Goal: Task Accomplishment & Management: Complete application form

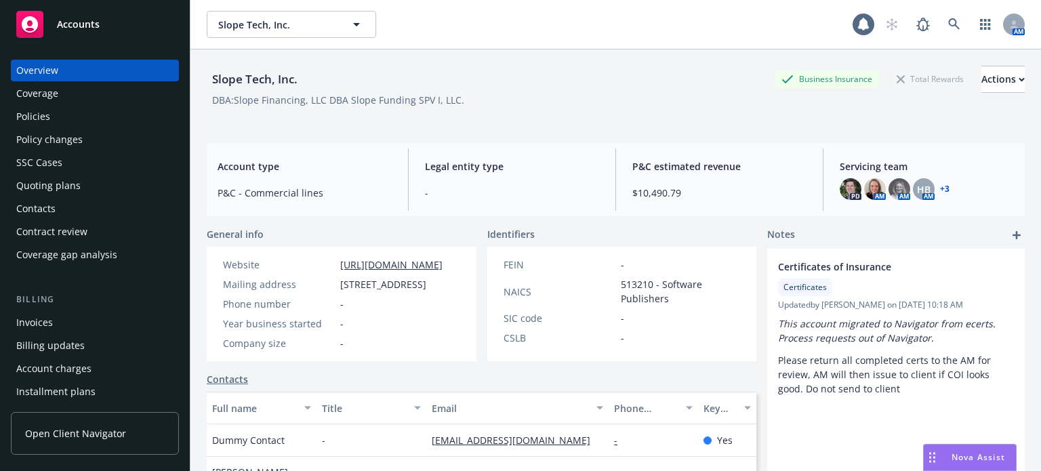
click at [64, 121] on div "Policies" at bounding box center [94, 117] width 157 height 22
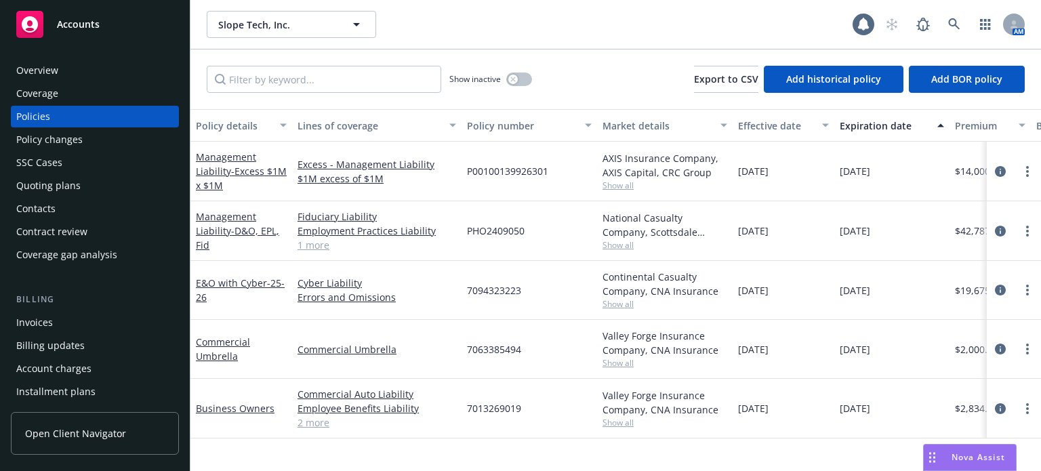
click at [610, 243] on span "Show all" at bounding box center [664, 245] width 125 height 12
click at [1026, 227] on icon "more" at bounding box center [1027, 231] width 3 height 11
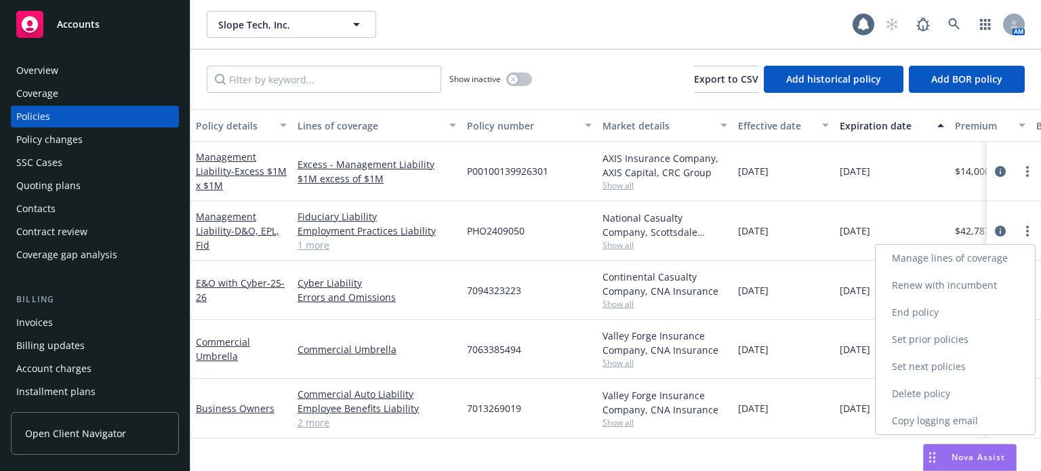
click at [947, 287] on link "Renew with incumbent" at bounding box center [954, 285] width 159 height 27
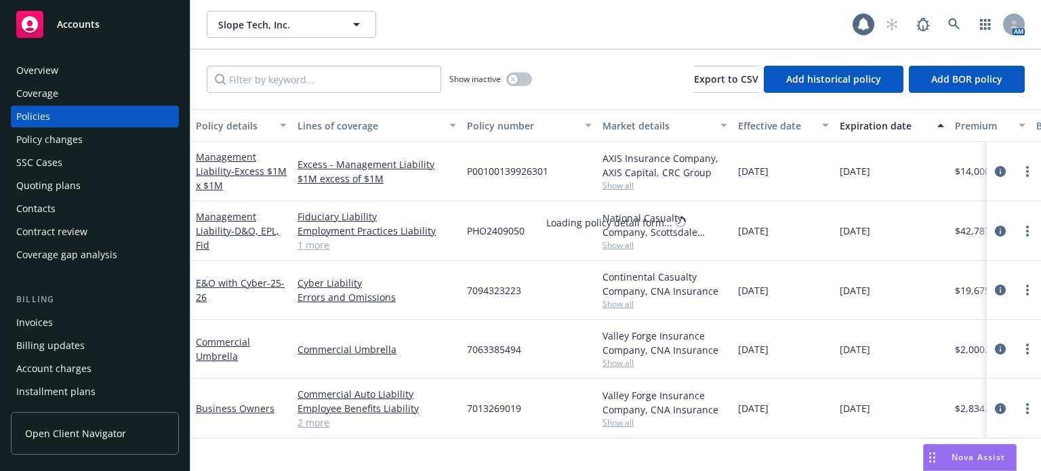
select select "12"
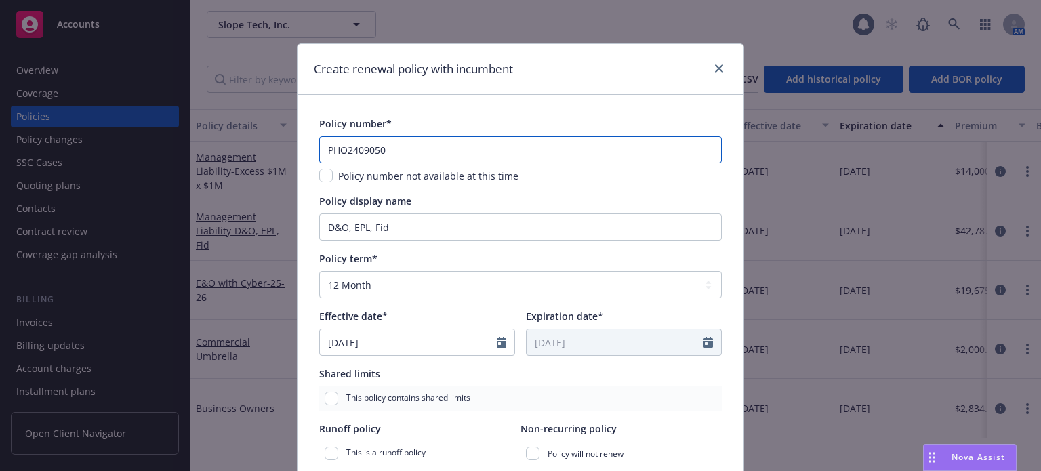
drag, startPoint x: 383, startPoint y: 150, endPoint x: 337, endPoint y: 150, distance: 46.1
click at [337, 150] on input "PHO2409050" at bounding box center [520, 149] width 402 height 27
type input "PHS2508813"
click at [423, 288] on select "Select policy term 12 Month 6 Month 4 Month 3 Month 2 Month 1 Month 36 Month (3…" at bounding box center [520, 284] width 402 height 27
select select "other"
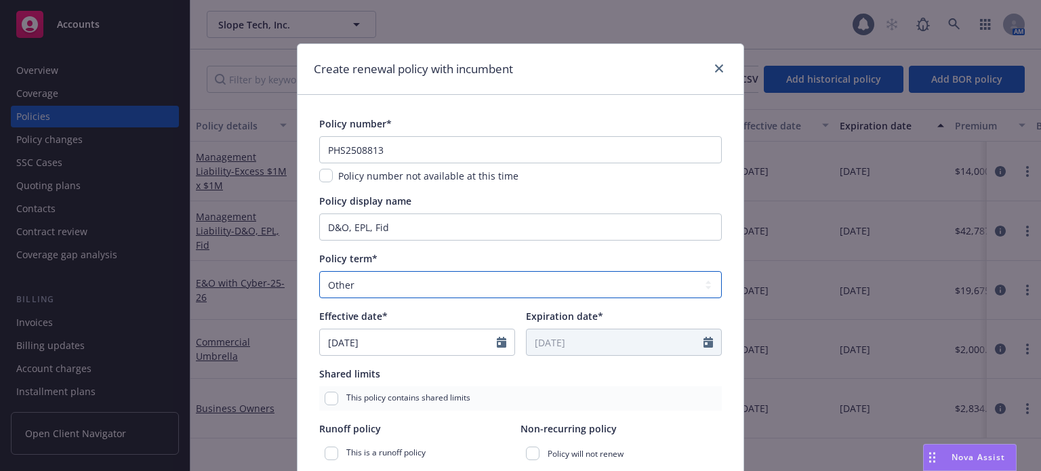
click at [319, 271] on select "Select policy term 12 Month 6 Month 4 Month 3 Month 2 Month 1 Month 36 Month (3…" at bounding box center [520, 284] width 402 height 27
click at [703, 339] on icon "Calendar" at bounding box center [707, 342] width 9 height 11
select select "8"
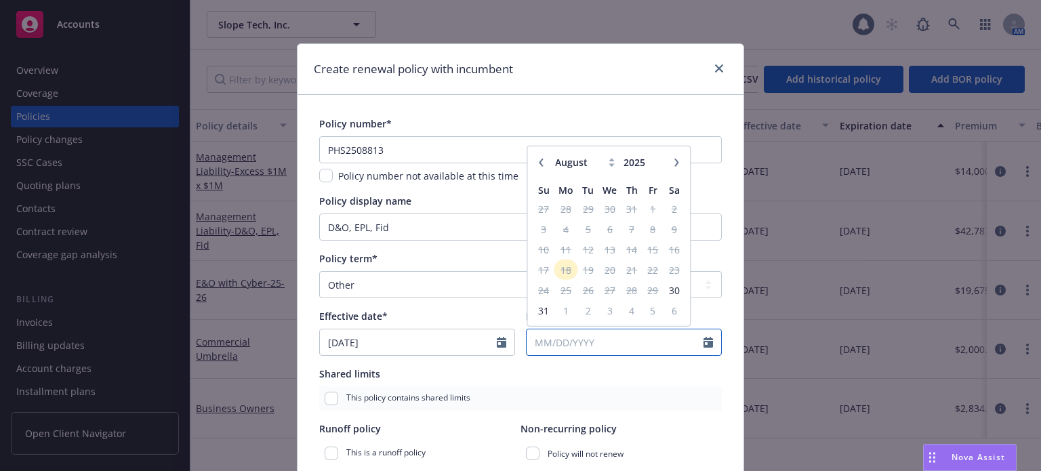
click at [592, 341] on input "Expiration date*" at bounding box center [614, 342] width 177 height 26
type input "[DATE]"
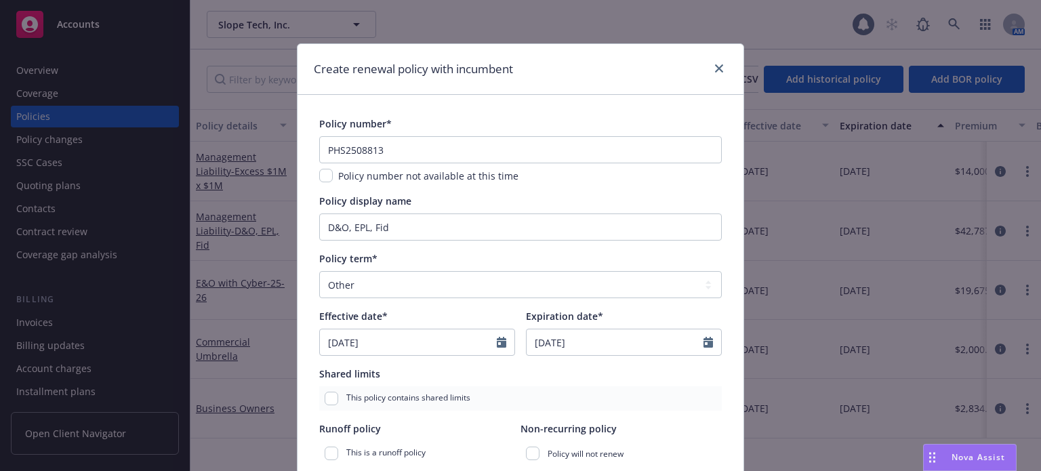
click at [569, 390] on div "This policy contains shared limits" at bounding box center [520, 398] width 402 height 24
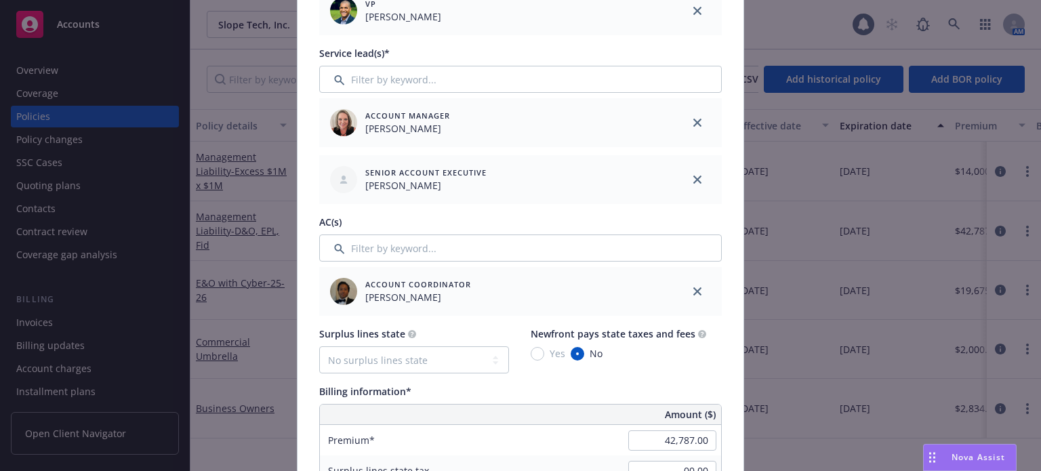
scroll to position [610, 0]
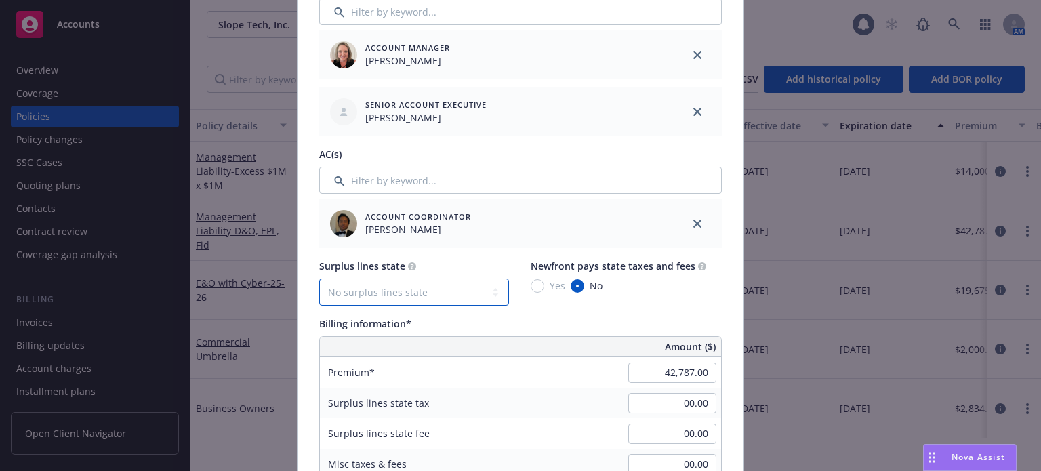
click at [410, 278] on select "No surplus lines state [US_STATE] [US_STATE] [US_STATE] [US_STATE] [US_STATE] […" at bounding box center [414, 291] width 190 height 27
select select "CA"
click at [319, 278] on select "No surplus lines state [US_STATE] [US_STATE] [US_STATE] [US_STATE] [US_STATE] […" at bounding box center [414, 291] width 190 height 27
type input "1,283.61"
type input "77.02"
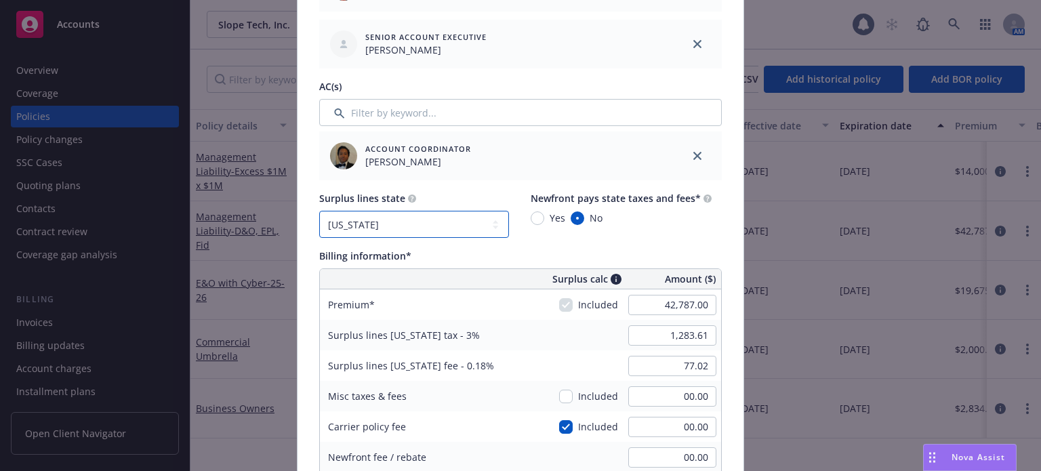
scroll to position [745, 0]
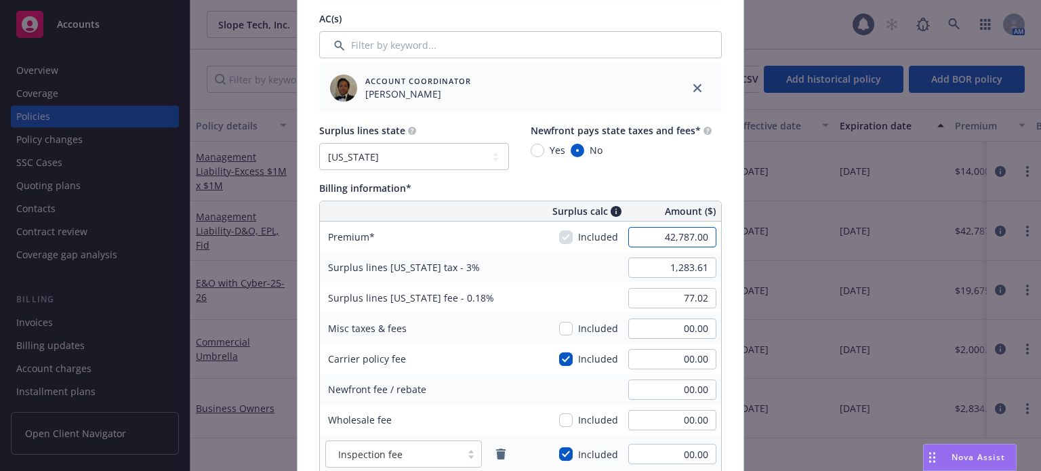
click at [648, 241] on input "42,787.00" at bounding box center [672, 237] width 88 height 20
type input "41,158.00"
type input "1,234.74"
type input "74.08"
click at [578, 283] on div "Surplus lines [US_STATE] fee - 0.18% 74.08" at bounding box center [520, 298] width 401 height 30
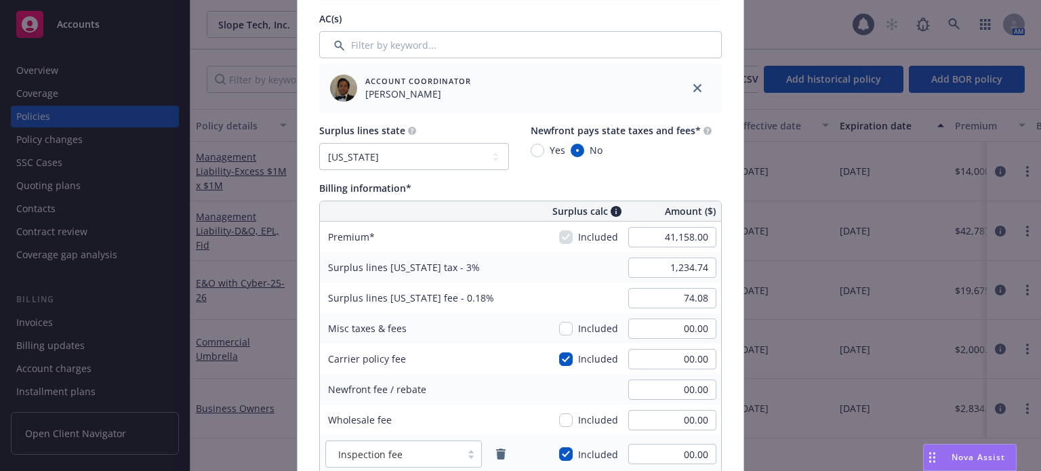
scroll to position [813, 0]
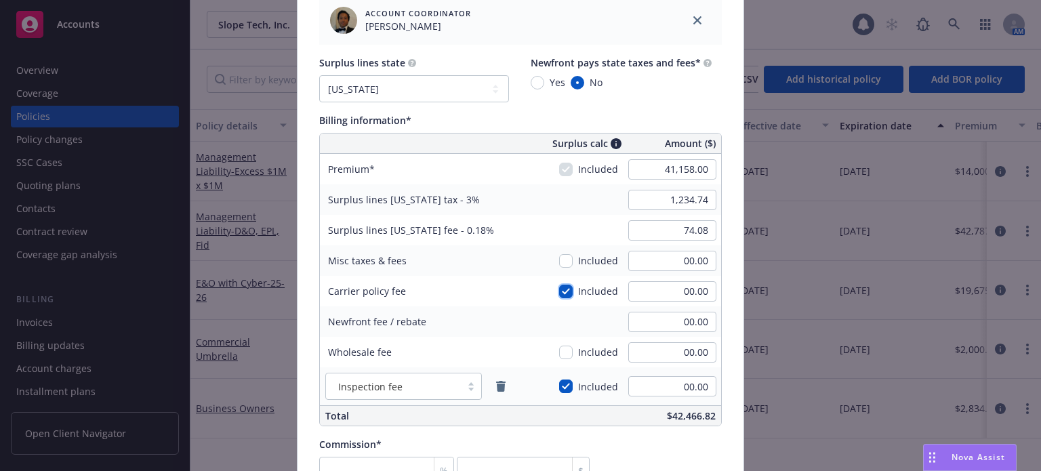
drag, startPoint x: 561, startPoint y: 295, endPoint x: 562, endPoint y: 311, distance: 16.3
click at [562, 295] on input "checkbox" at bounding box center [566, 292] width 14 height 14
checkbox input "false"
click at [559, 387] on input "checkbox" at bounding box center [566, 386] width 14 height 14
checkbox input "false"
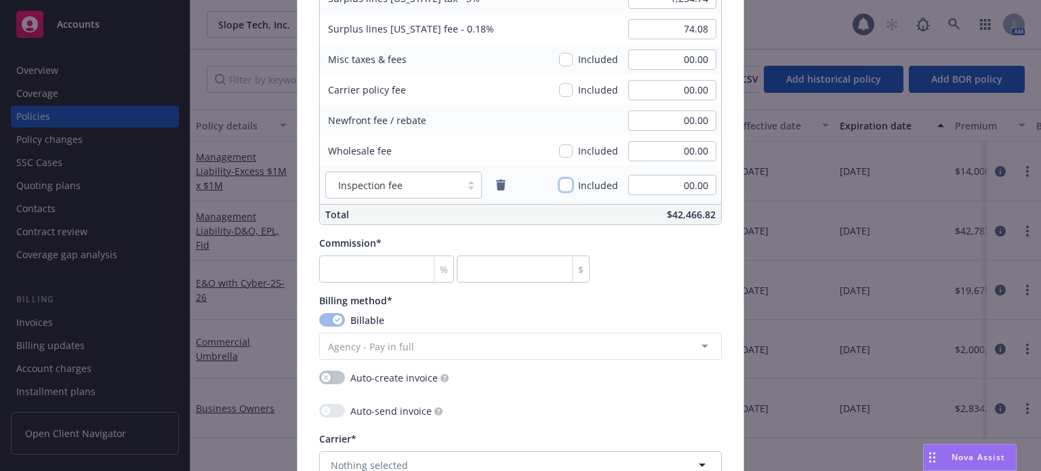
scroll to position [1016, 0]
click at [336, 269] on input "number" at bounding box center [386, 266] width 135 height 27
type input "1"
type input "411.58"
type input "12"
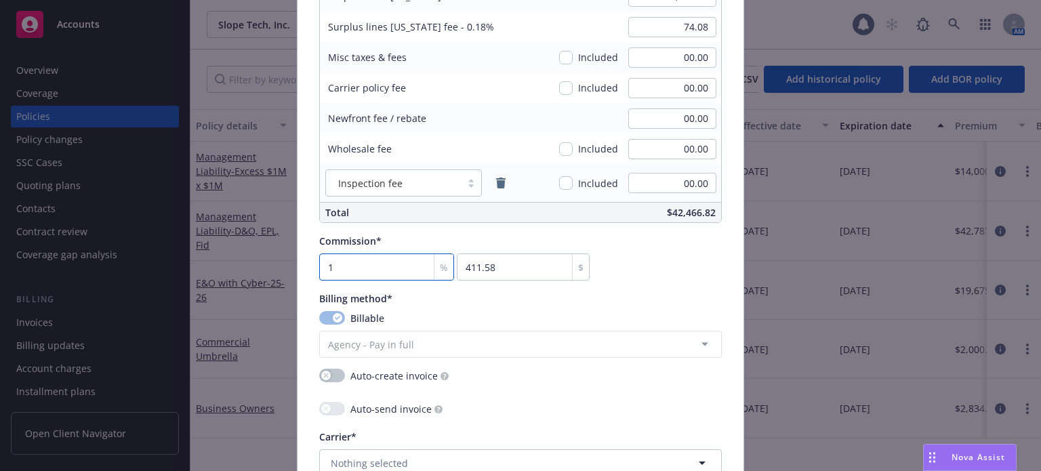
type input "4938.96"
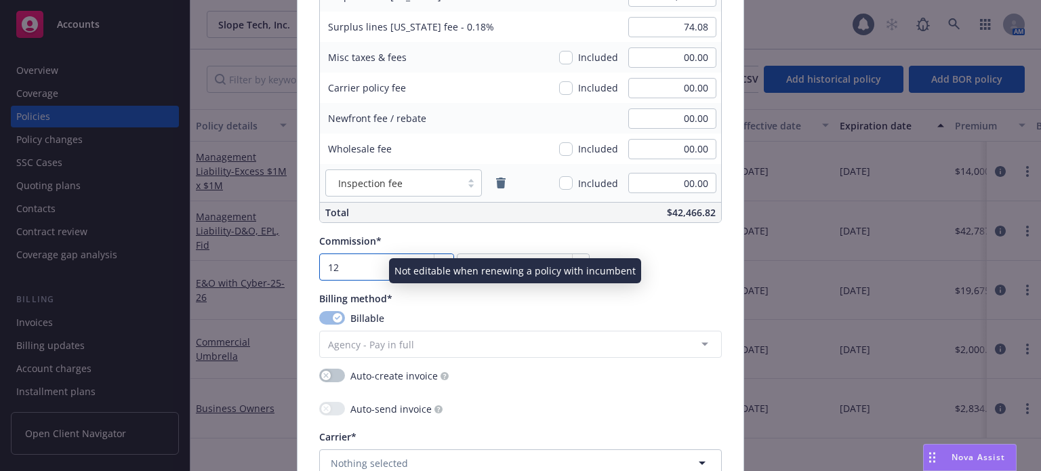
type input "12"
click at [529, 301] on div "Billing method*" at bounding box center [520, 298] width 402 height 14
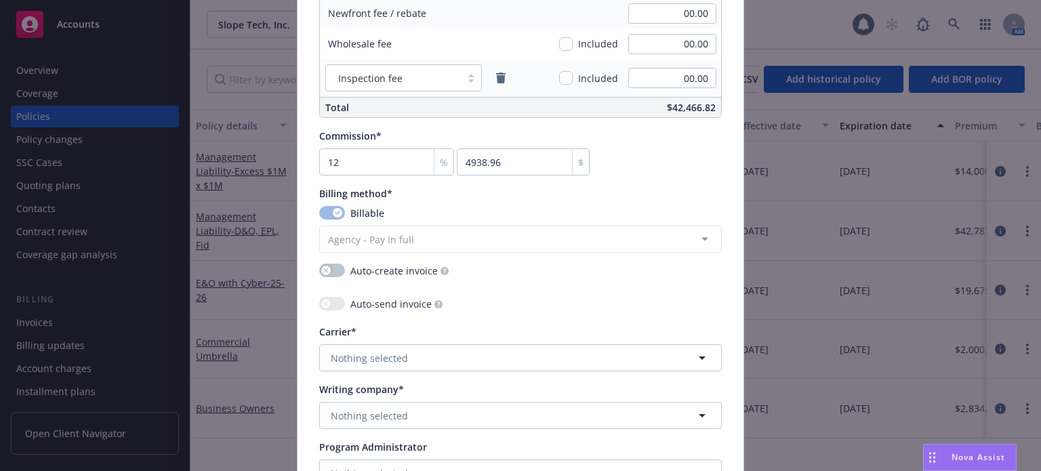
scroll to position [1152, 0]
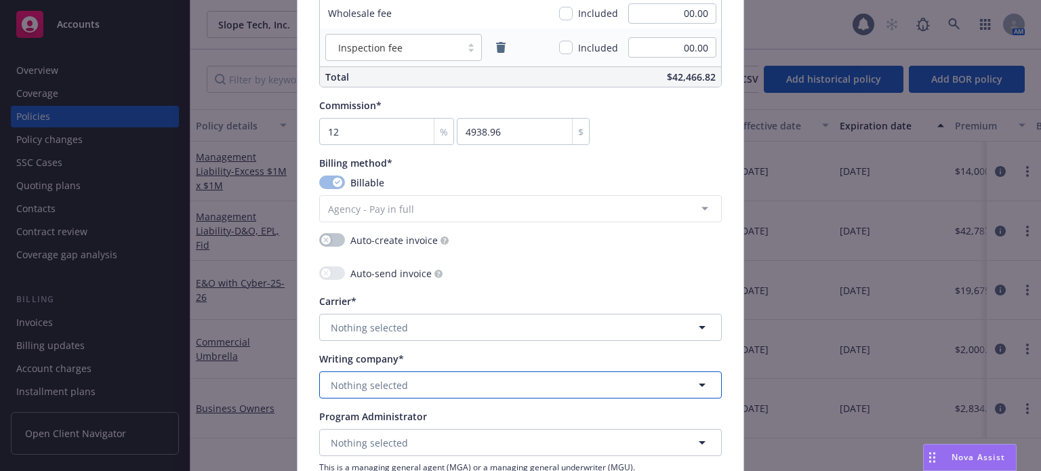
click at [360, 386] on span "Nothing selected" at bounding box center [369, 385] width 77 height 14
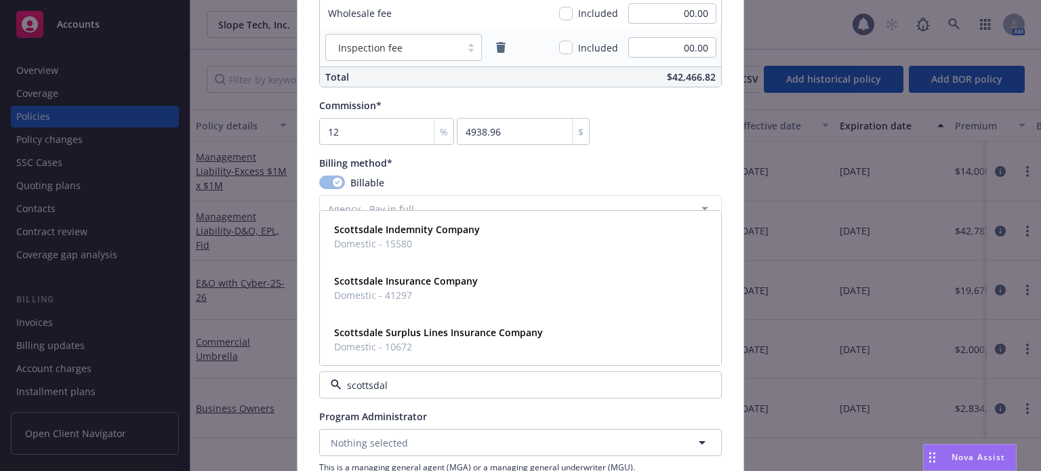
type input "scottsdale"
click at [379, 288] on span "Domestic - 41297" at bounding box center [406, 295] width 144 height 14
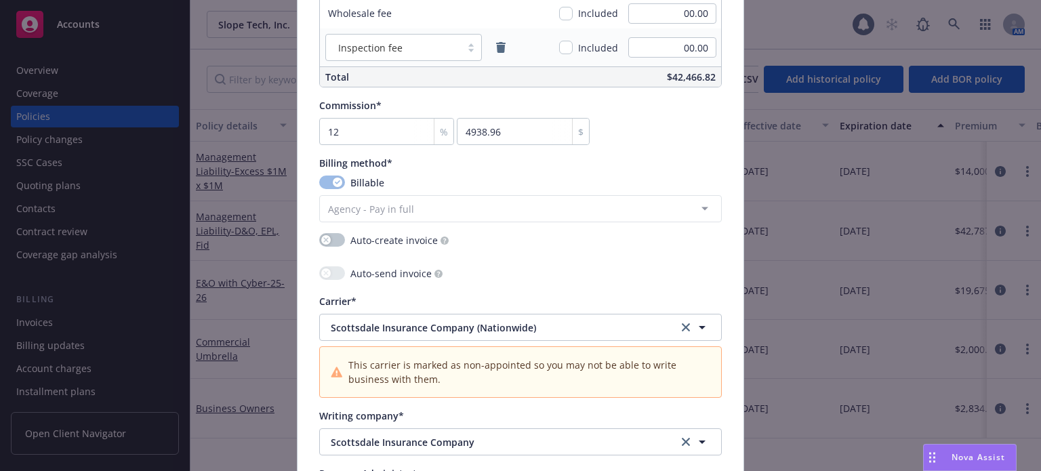
scroll to position [1220, 0]
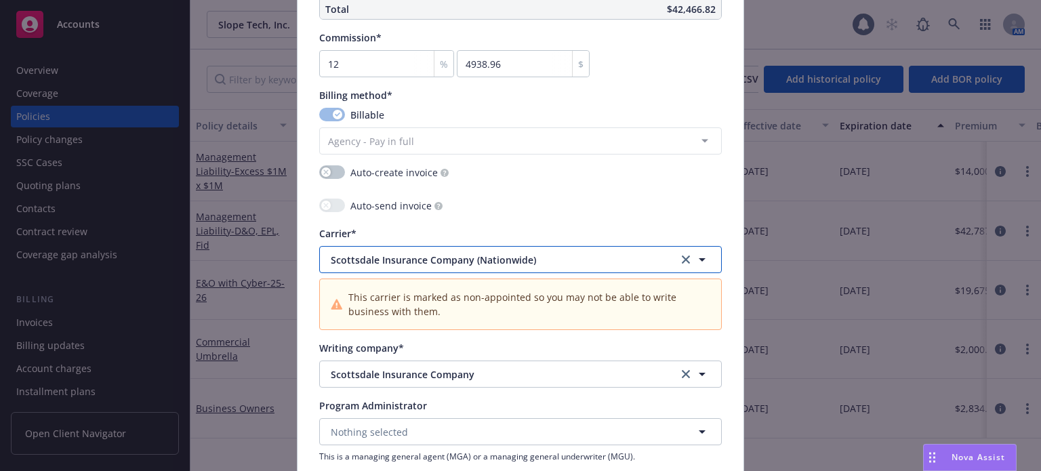
click at [554, 261] on span "Scottsdale Insurance Company (Nationwide)" at bounding box center [494, 260] width 327 height 14
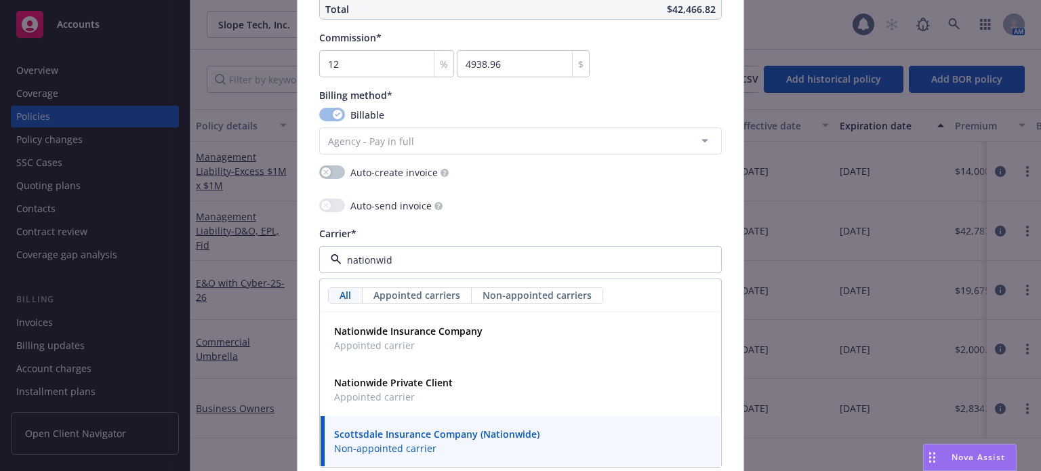
type input "nationwide"
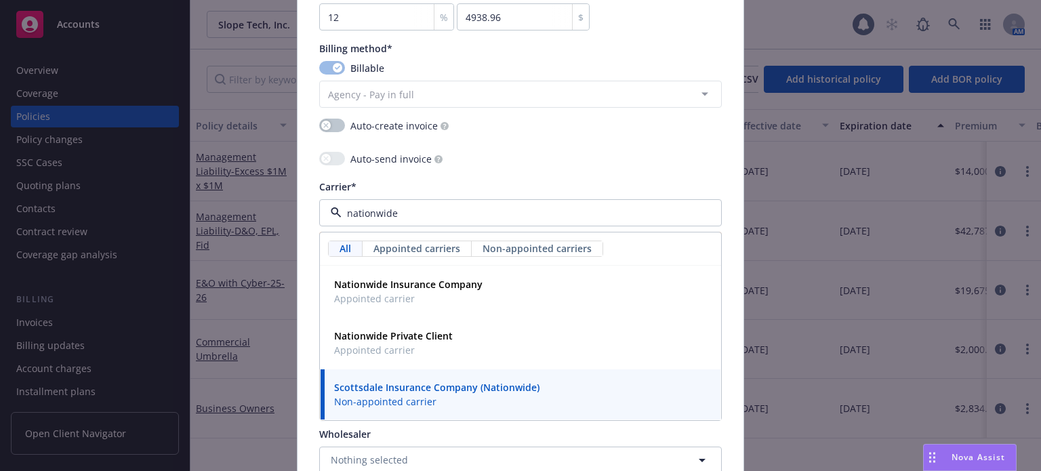
scroll to position [1287, 0]
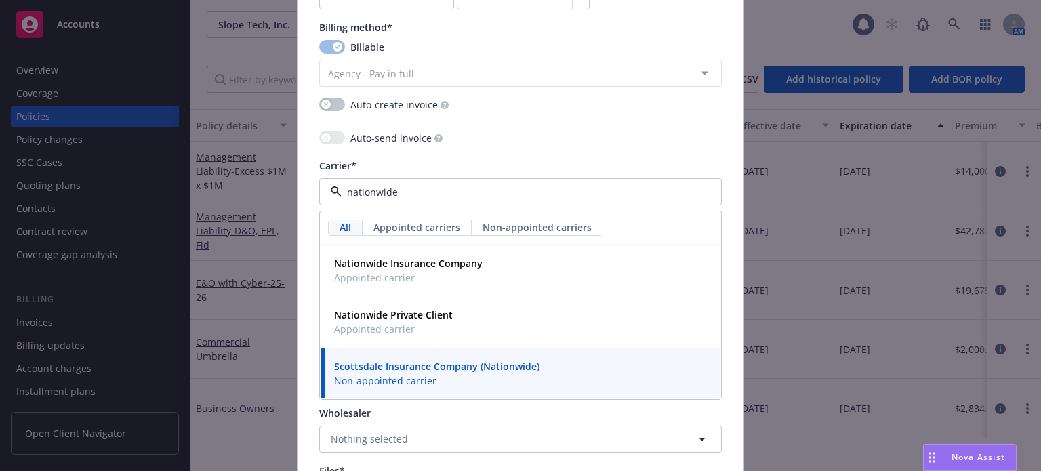
click at [431, 365] on strong "Scottsdale Insurance Company (Nationwide)" at bounding box center [436, 366] width 205 height 13
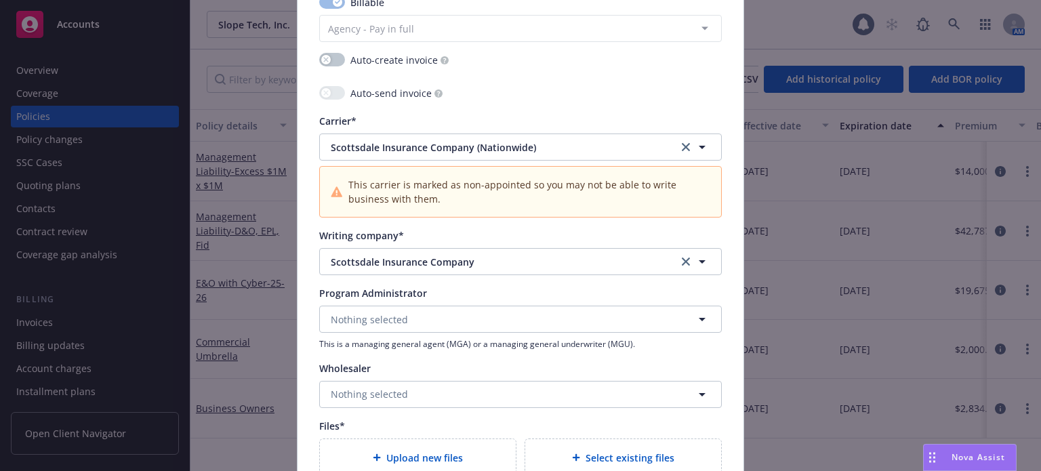
scroll to position [1355, 0]
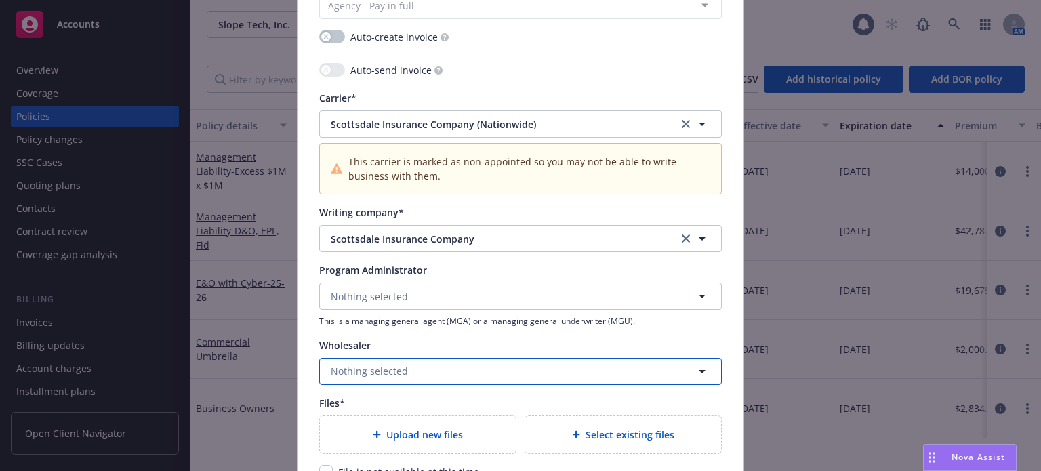
click at [404, 371] on button "Nothing selected" at bounding box center [520, 371] width 402 height 27
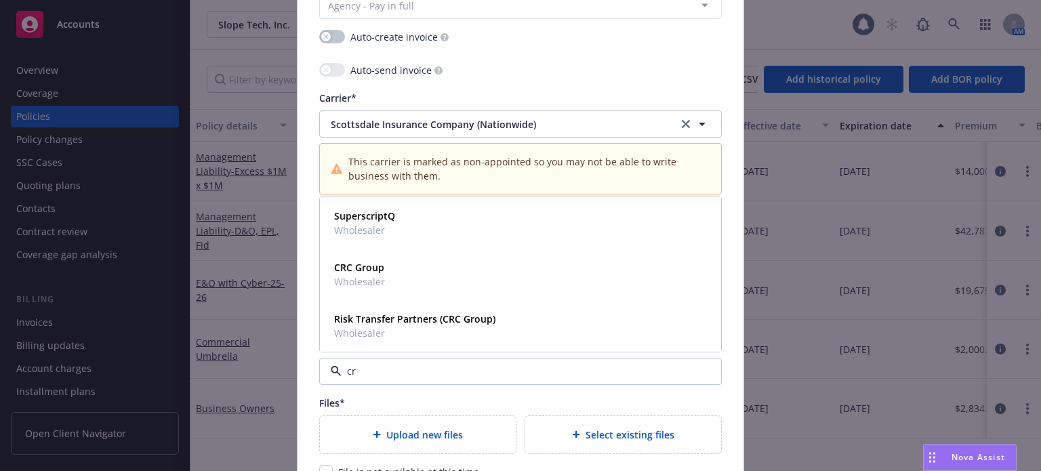
type input "crc"
click at [397, 271] on div "CRC Group Wholesaler" at bounding box center [521, 274] width 384 height 34
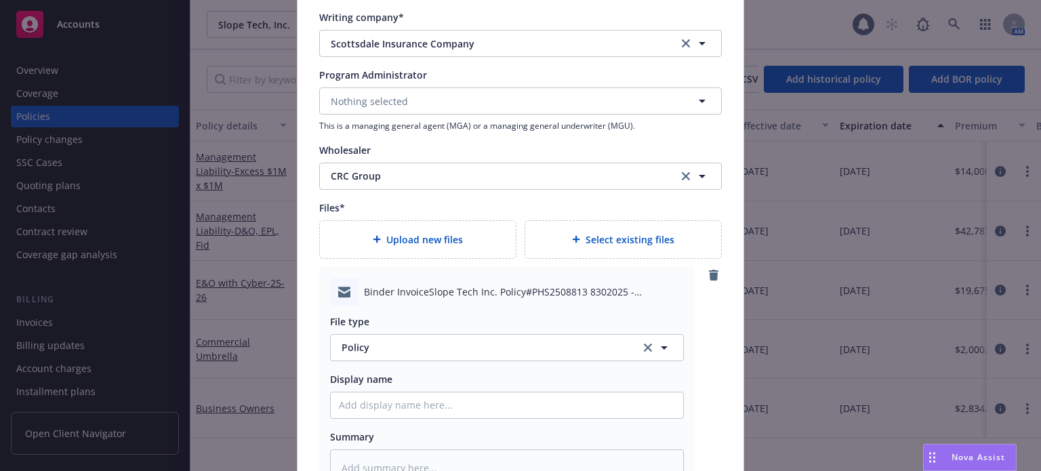
scroll to position [1558, 0]
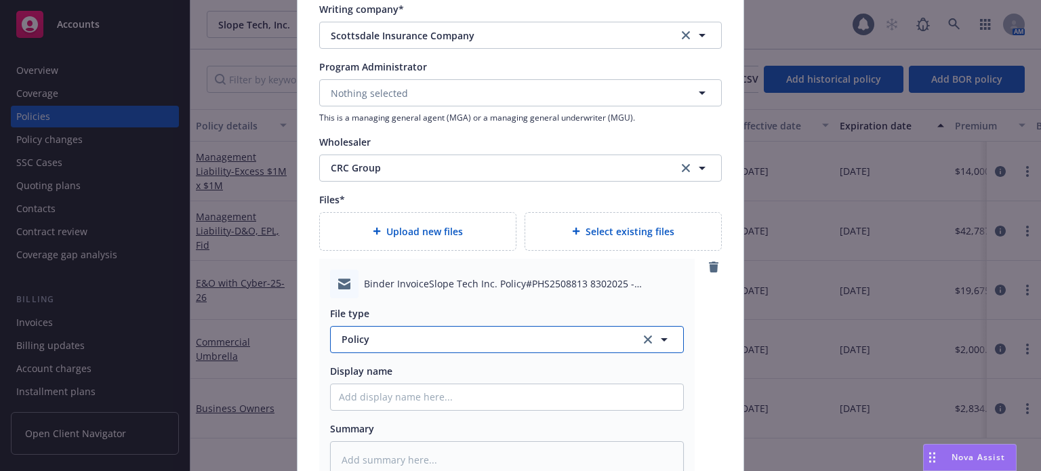
click at [417, 335] on span "Policy" at bounding box center [482, 339] width 283 height 14
type input "email"
click at [369, 374] on div "Email" at bounding box center [507, 377] width 336 height 20
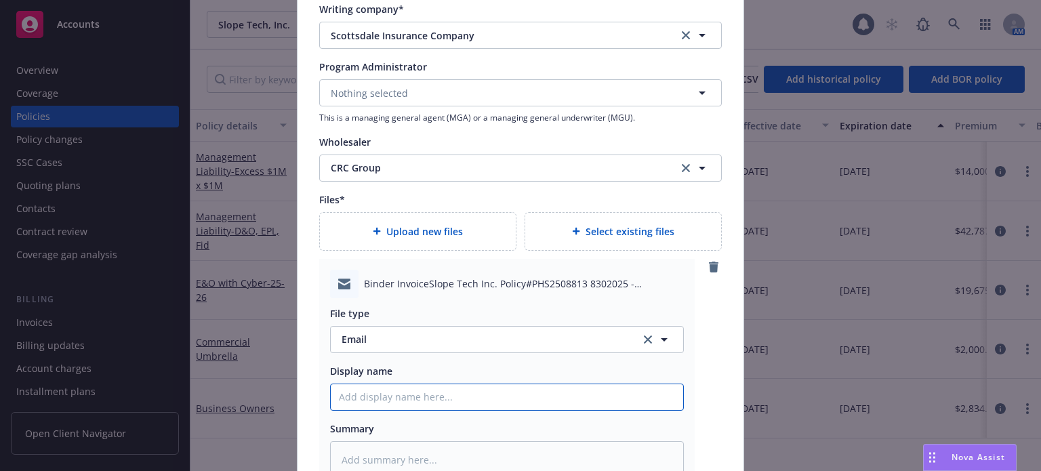
click at [372, 400] on input "Policy display name" at bounding box center [507, 397] width 352 height 26
type textarea "x"
type input "B"
type textarea "x"
type input "Bi"
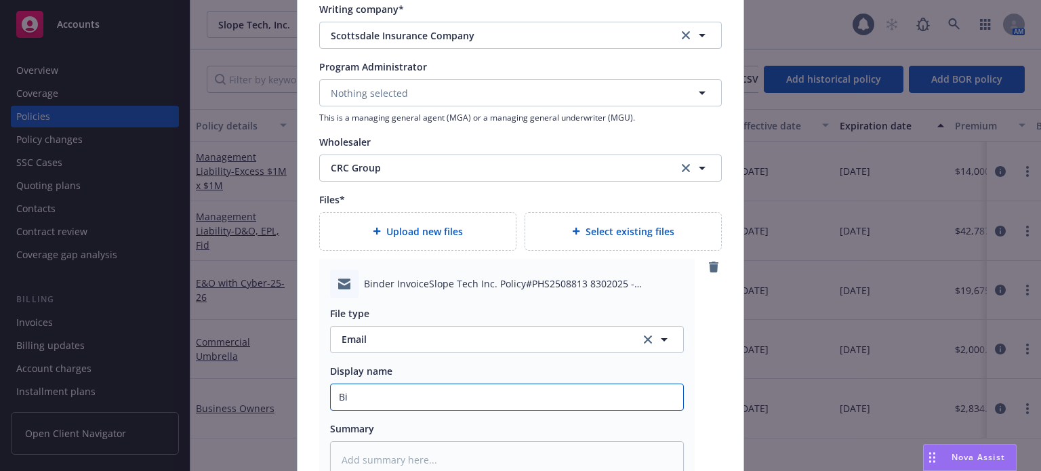
type textarea "x"
type input "Bin"
type textarea "x"
type input "Bind"
type textarea "x"
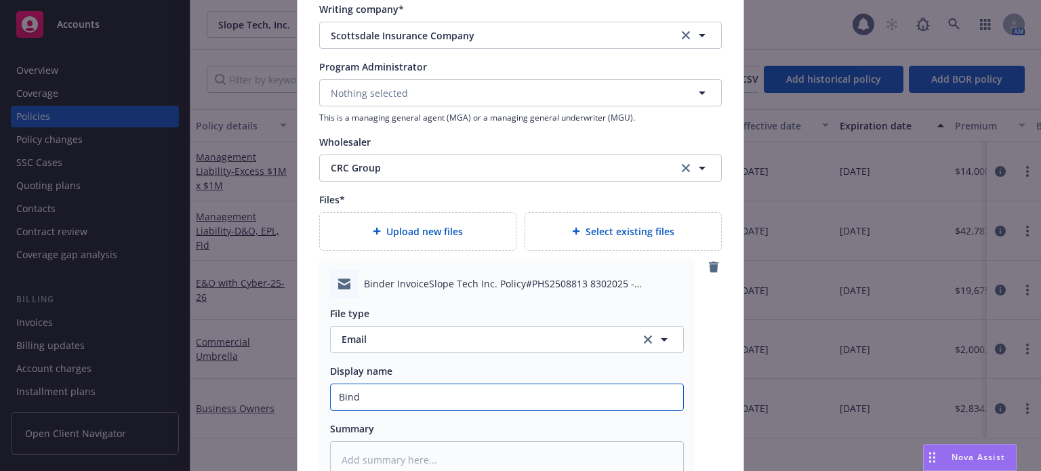
type input "Binde"
type textarea "x"
type input "Binder"
type textarea "x"
type input "Binder,"
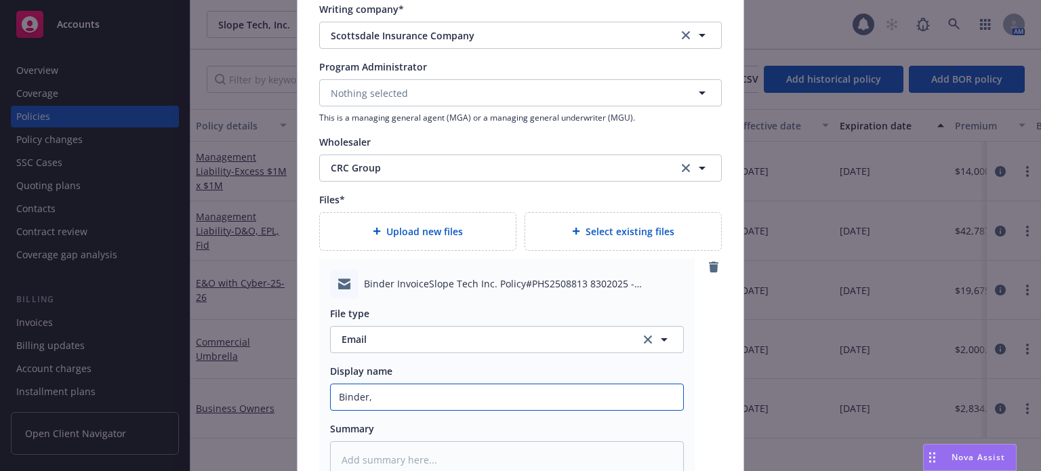
type textarea "x"
type input "Binder, i"
type textarea "x"
type input "Binder, in"
type textarea "x"
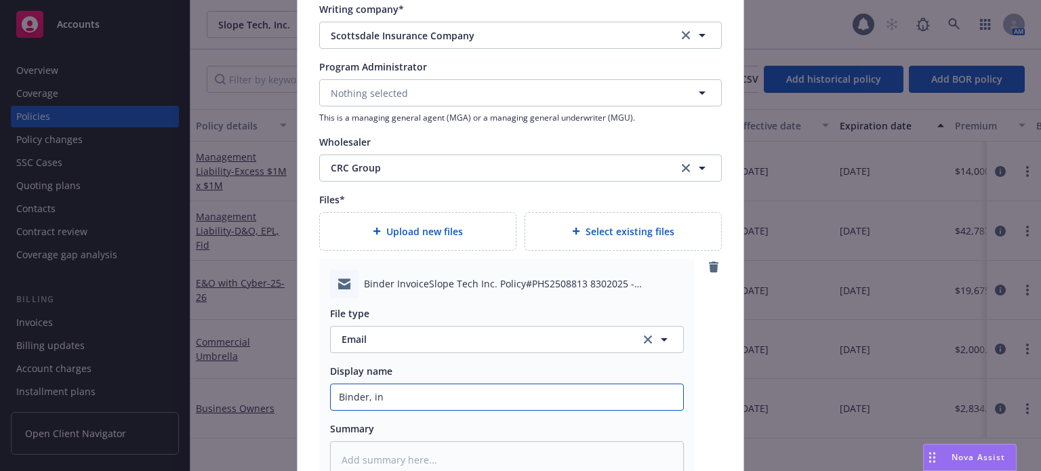
type input "Binder, inv"
type textarea "x"
type input "Binder, invo"
type textarea "x"
type input "Binder, invoic"
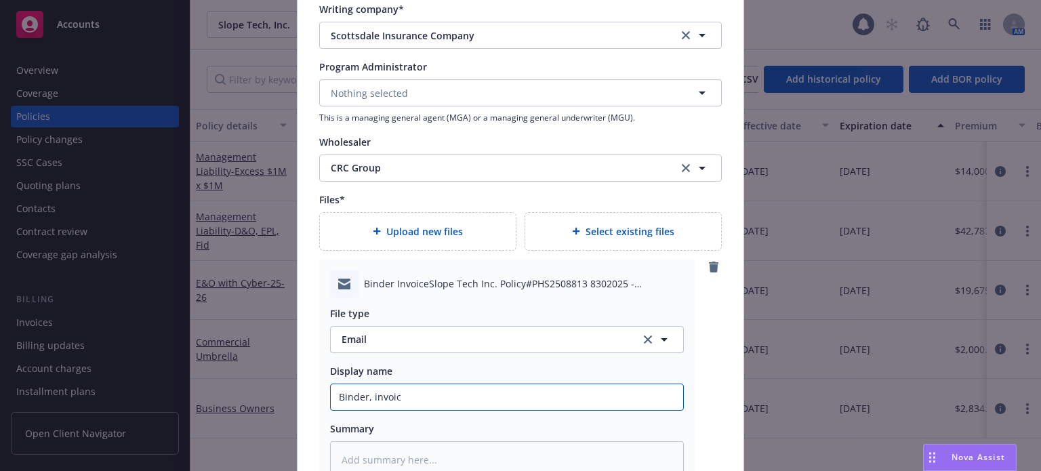
type textarea "x"
type input "Binder, invoice"
type textarea "x"
type input "Binder, invoice"
type textarea "x"
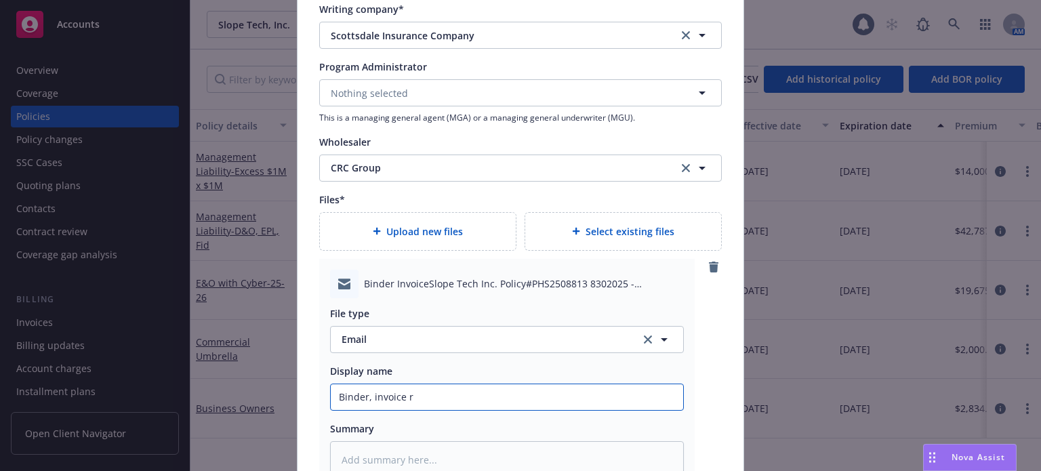
type input "Binder, invoice re"
type textarea "x"
type input "Binder, invoice rec"
type textarea "x"
type input "Binder, invoice recd"
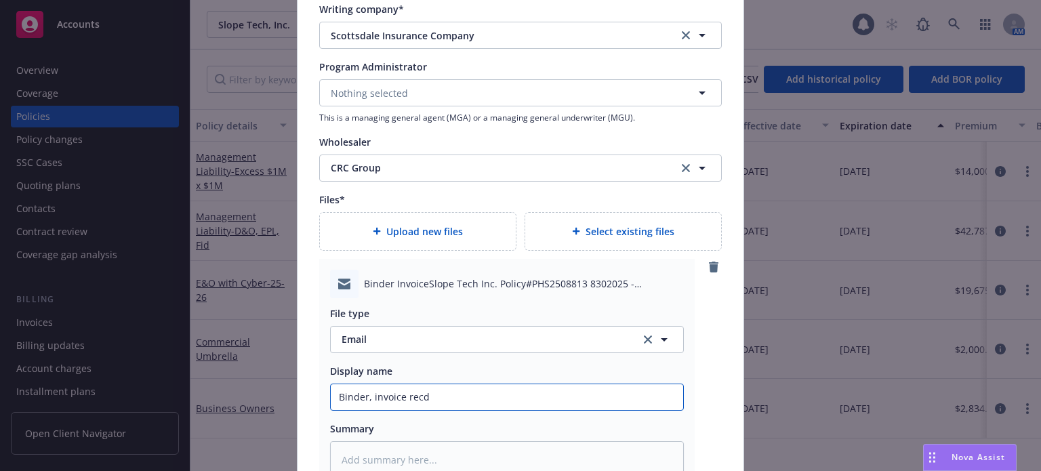
type textarea "x"
type input "Binder, invoice recd f"
type textarea "x"
type input "Binder, invoice recd fr"
type textarea "x"
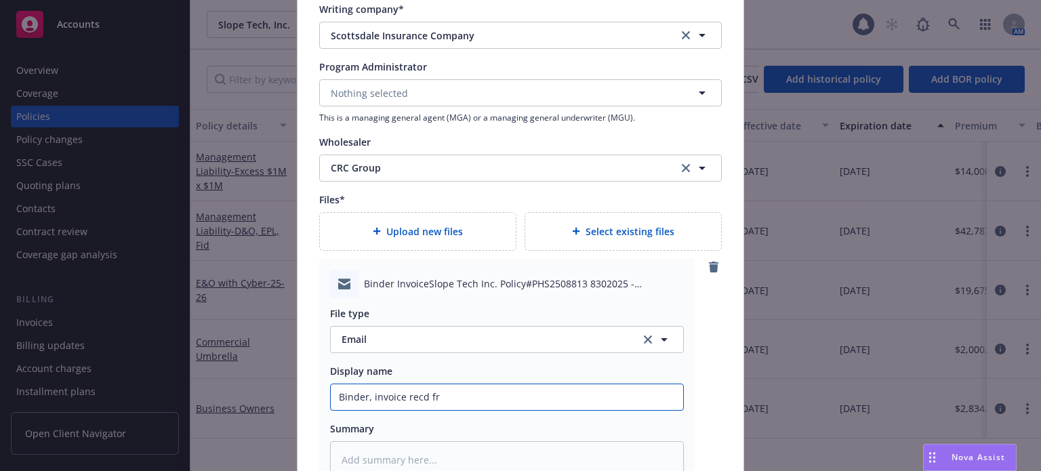
type input "Binder, invoice recd fro"
type textarea "x"
type input "Binder, invoice recd from"
type textarea "x"
type input "Binder, invoice recd from"
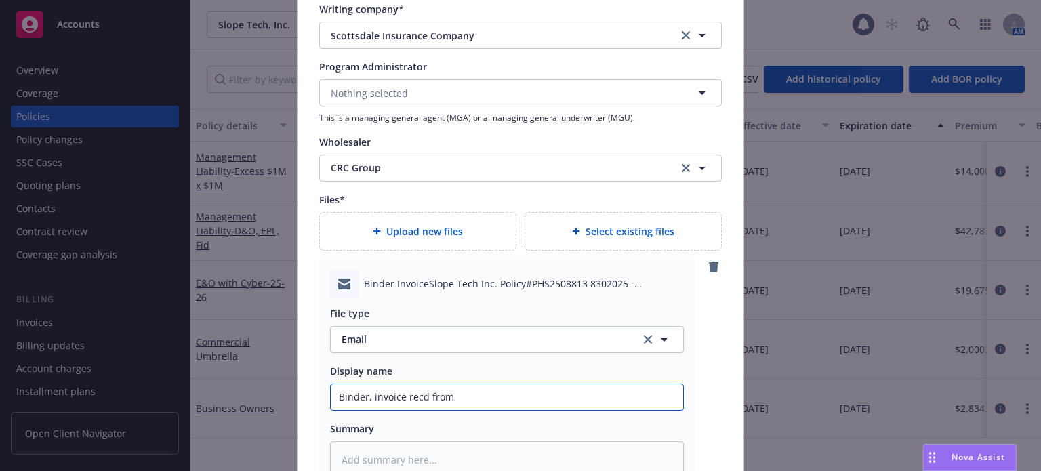
type textarea "x"
type input "Binder, invoice recd from C"
type textarea "x"
type input "Binder, invoice recd from CR"
type textarea "x"
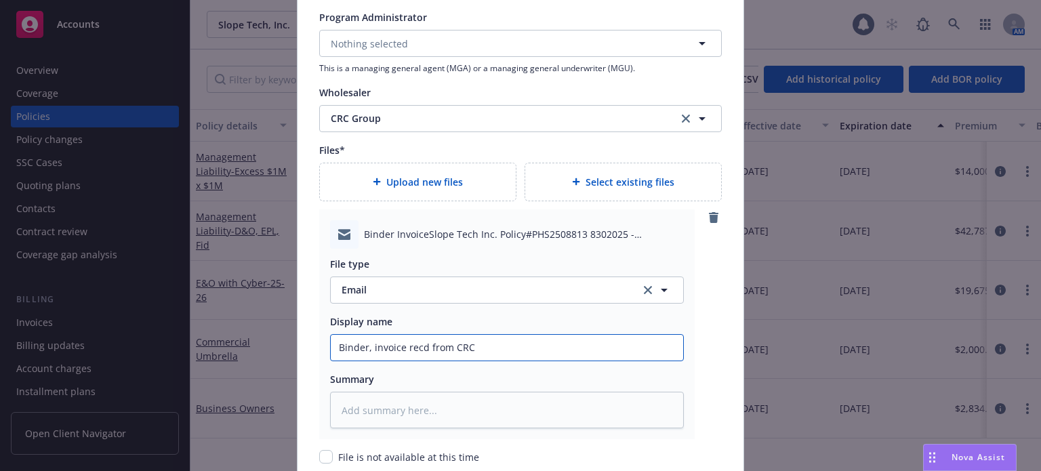
scroll to position [1857, 0]
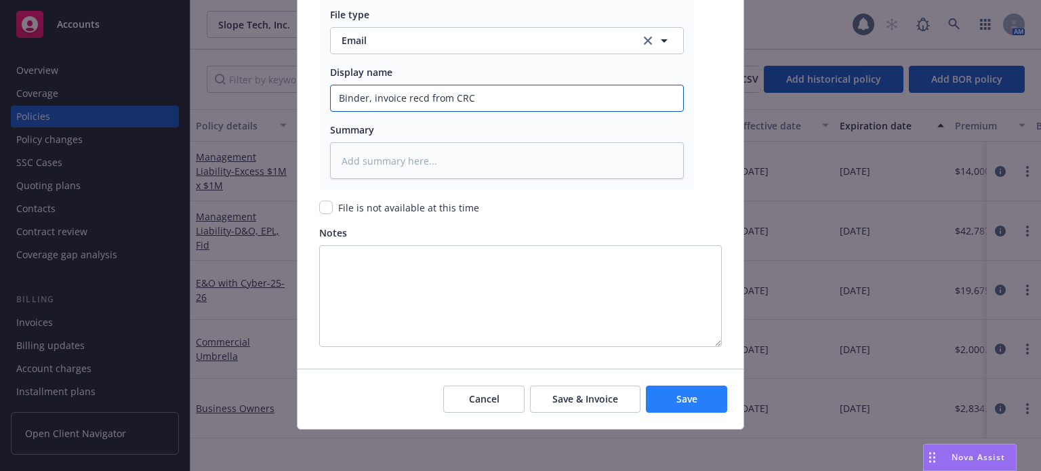
type input "Binder, invoice recd from CRC"
click at [676, 392] on span "Save" at bounding box center [686, 398] width 21 height 13
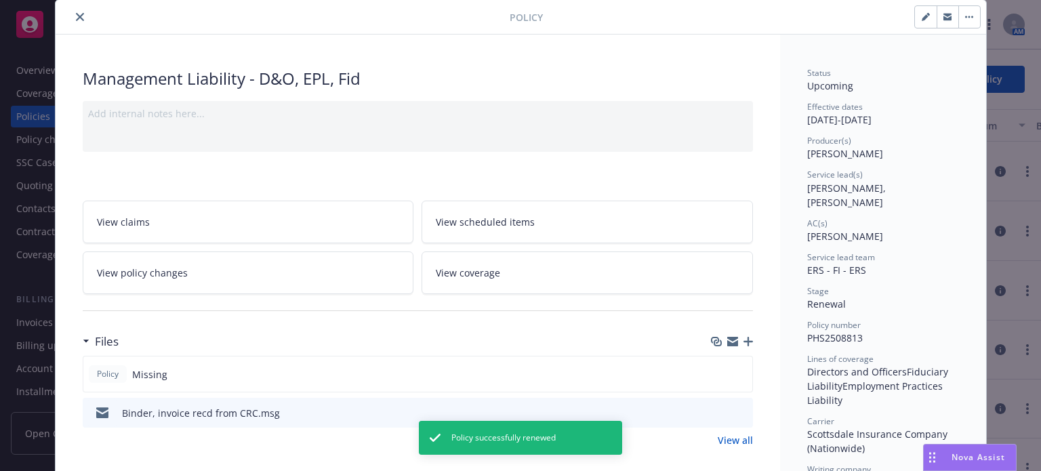
scroll to position [68, 0]
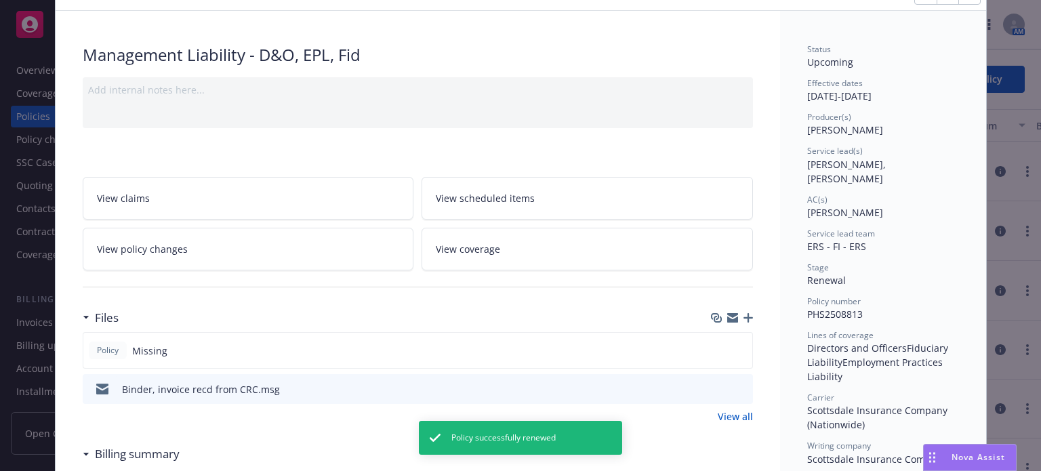
click at [743, 315] on icon "button" at bounding box center [747, 317] width 9 height 9
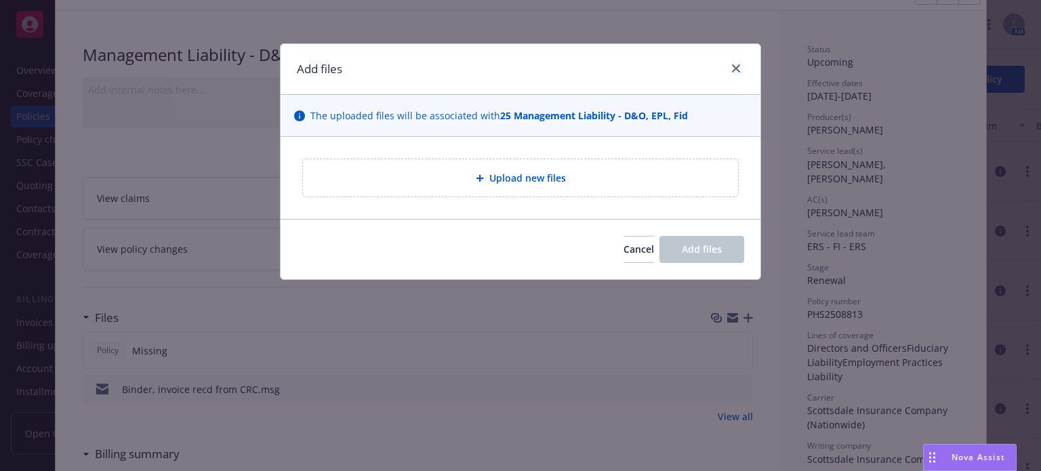
type textarea "x"
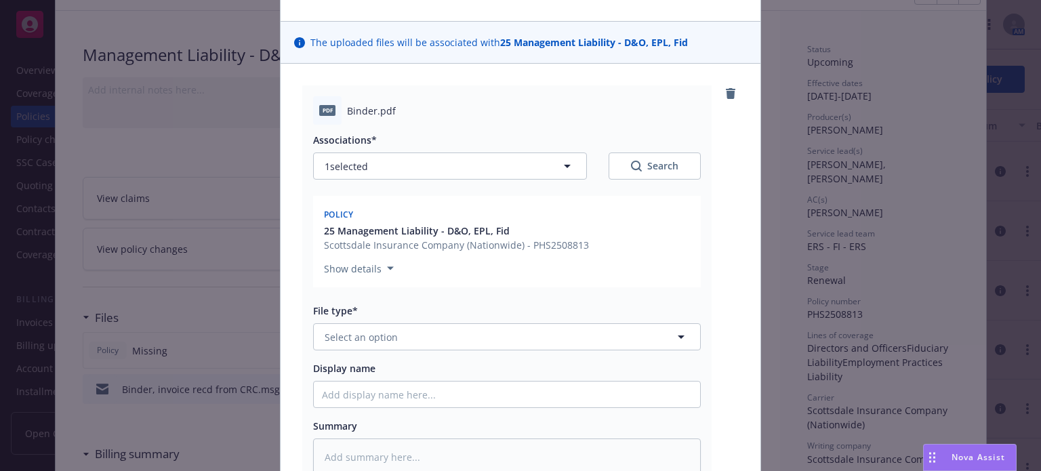
scroll to position [136, 0]
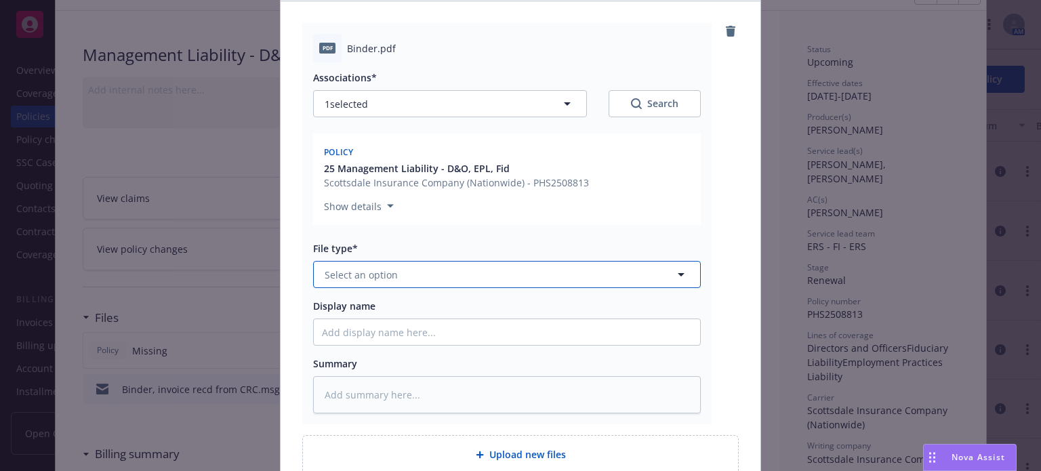
click at [404, 272] on button "Select an option" at bounding box center [507, 274] width 388 height 27
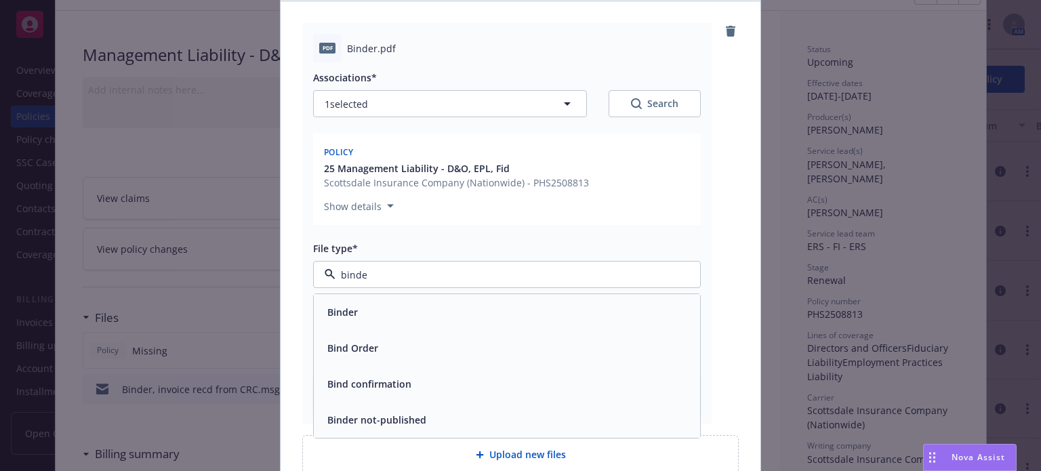
type input "binder"
click at [369, 299] on div "Binder" at bounding box center [507, 312] width 386 height 36
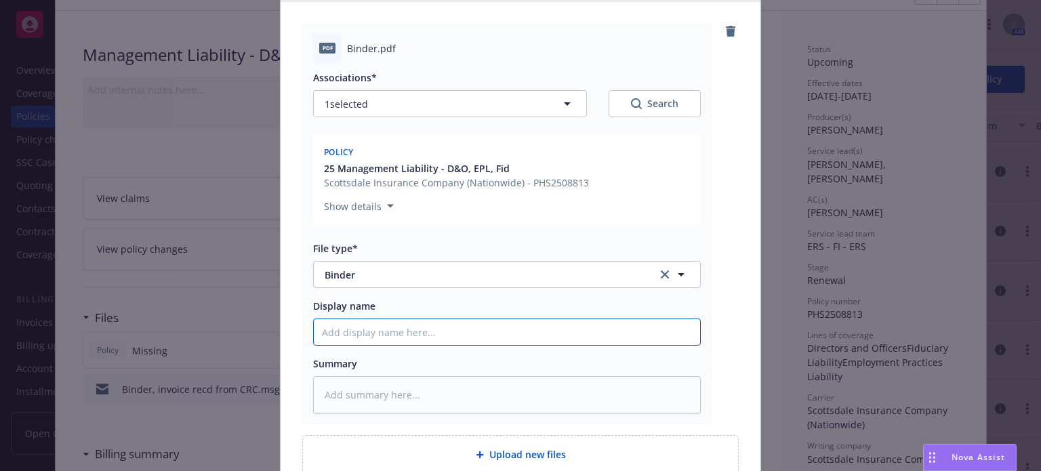
click at [355, 332] on input "Display name" at bounding box center [507, 332] width 386 height 26
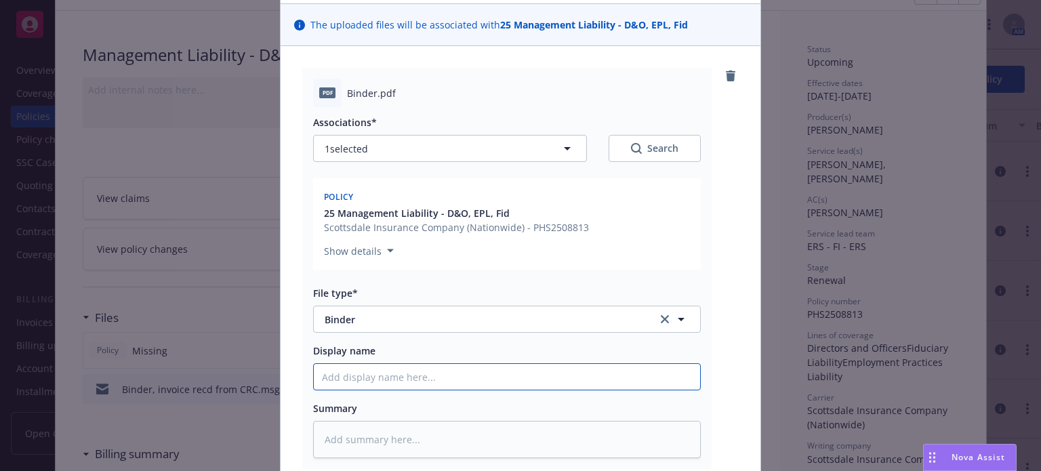
scroll to position [68, 0]
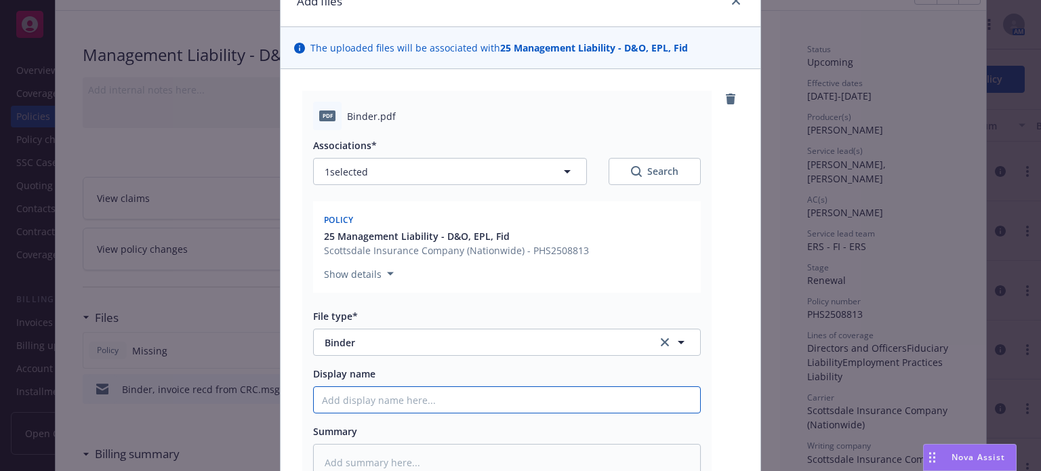
type textarea "x"
type input "M"
type textarea "x"
type input "Ma"
type textarea "x"
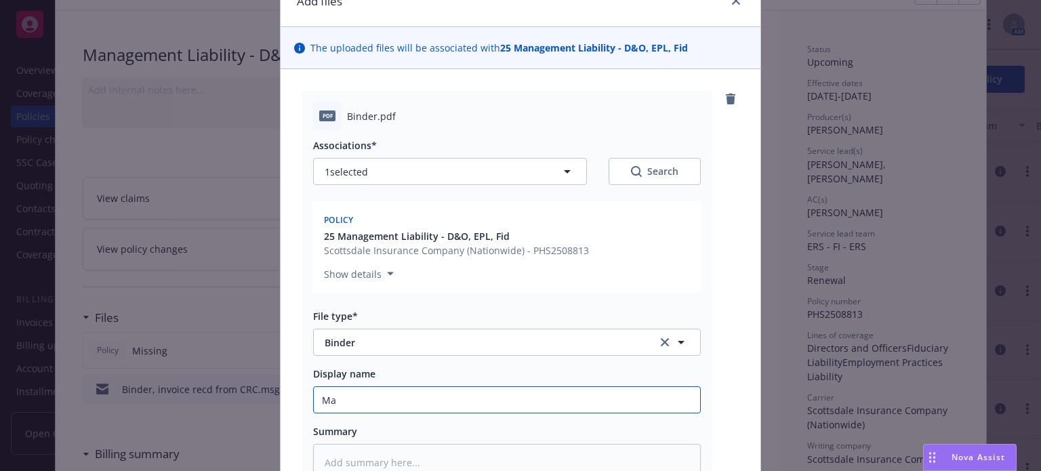
type input "Man"
type textarea "x"
type input "Mana"
type textarea "x"
type input "Manage"
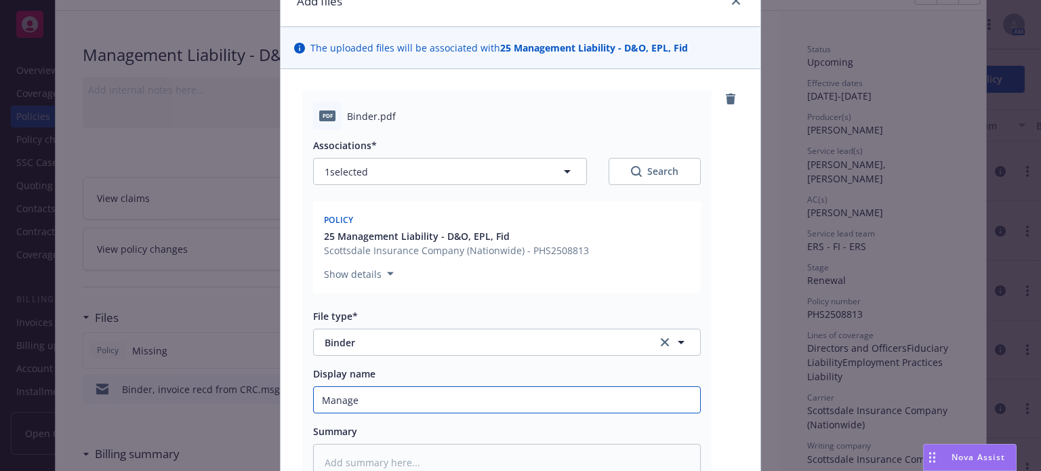
type textarea "x"
type input "Managem"
type textarea "x"
type input "Manageme"
type textarea "x"
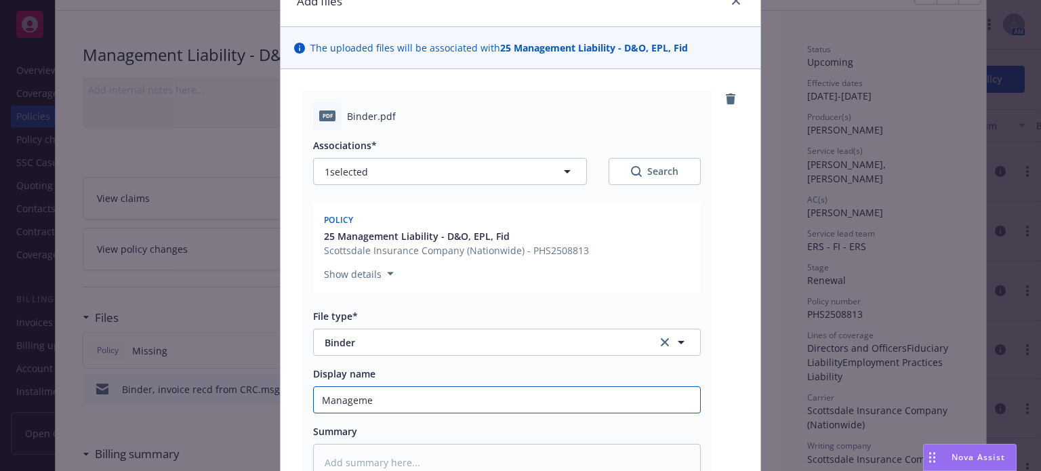
type input "Managemen"
type textarea "x"
type input "Management"
type textarea "x"
type input "Management"
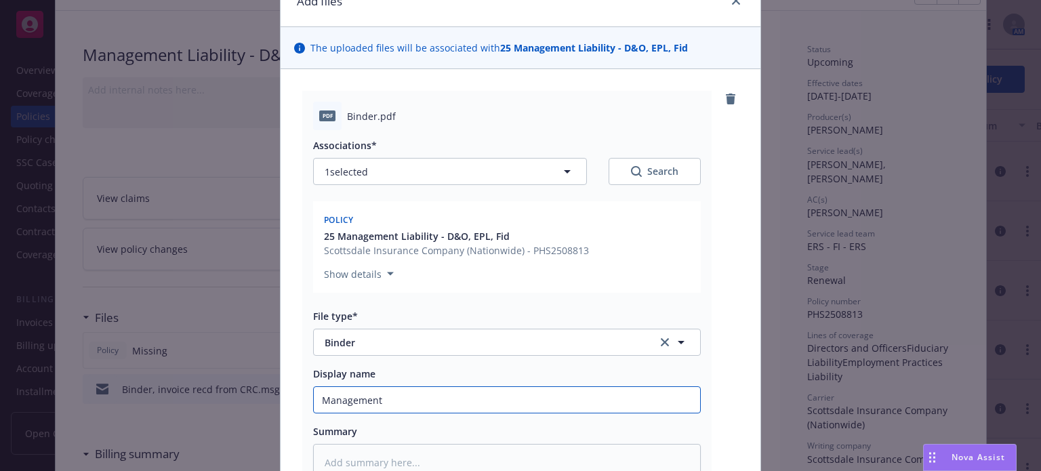
type textarea "x"
type input "Management L"
type textarea "x"
type input "Management [PERSON_NAME]"
type textarea "x"
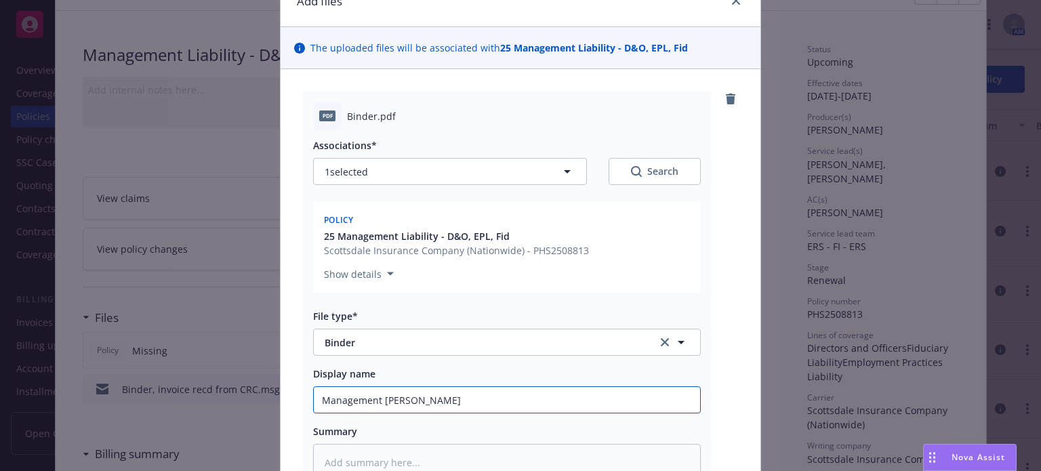
type input "Management Lia"
type textarea "x"
type input "Management Liab"
type textarea "x"
type input "Management Liabi"
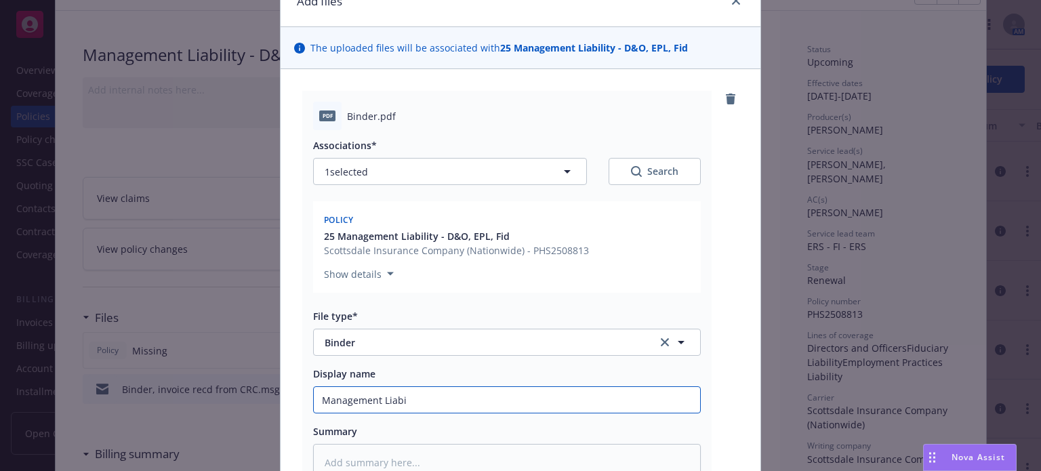
type textarea "x"
type input "Management Liabil"
type textarea "x"
type input "Management Liabili"
type textarea "x"
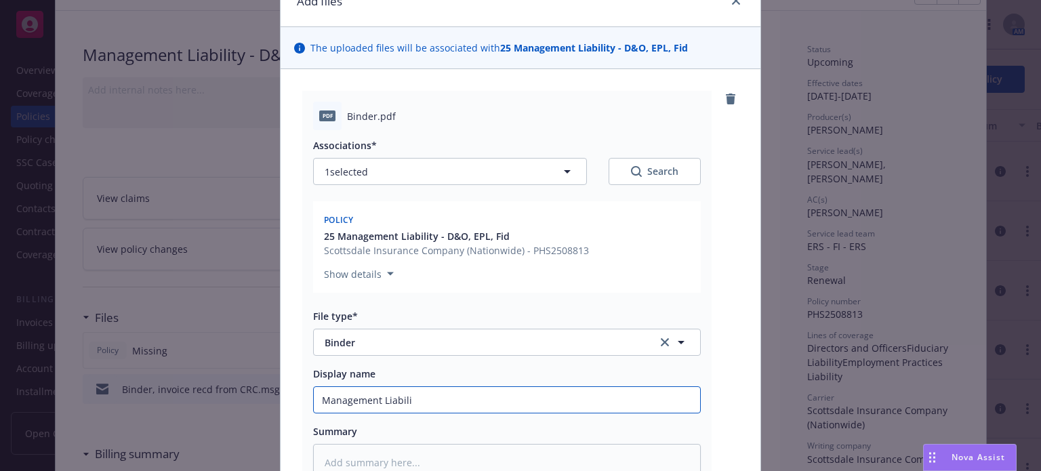
type input "Management Liabilit"
type textarea "x"
type input "Management Liability"
type textarea "x"
type input "Management Liability"
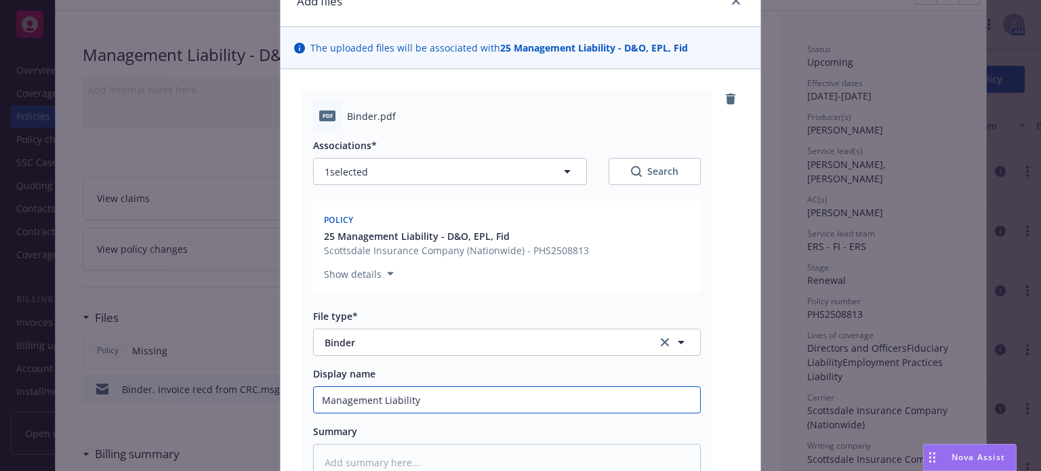
type textarea "x"
type input "Management Liability B"
type textarea "x"
type input "Management Liability BI"
type textarea "x"
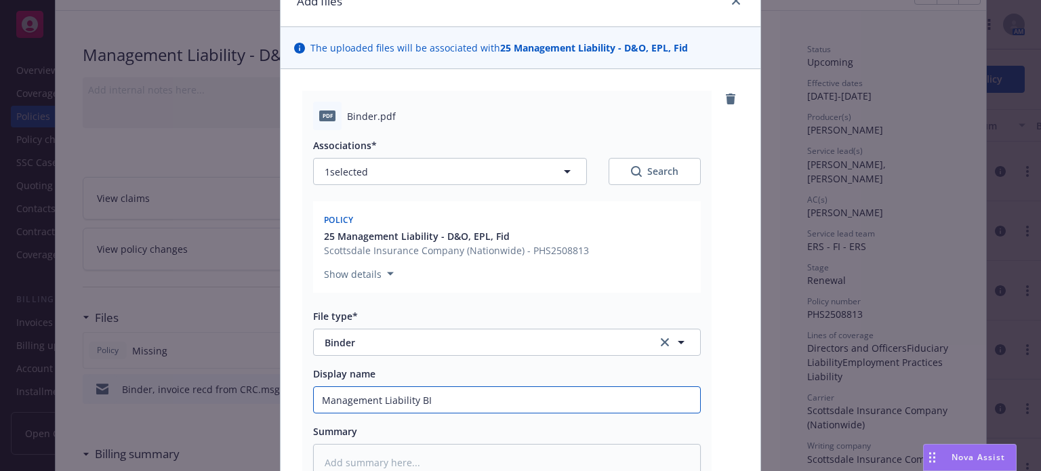
type input "Management Liability BIN"
type textarea "x"
type input "Management Liability BIND"
type textarea "x"
type input "Management Liability BINDE"
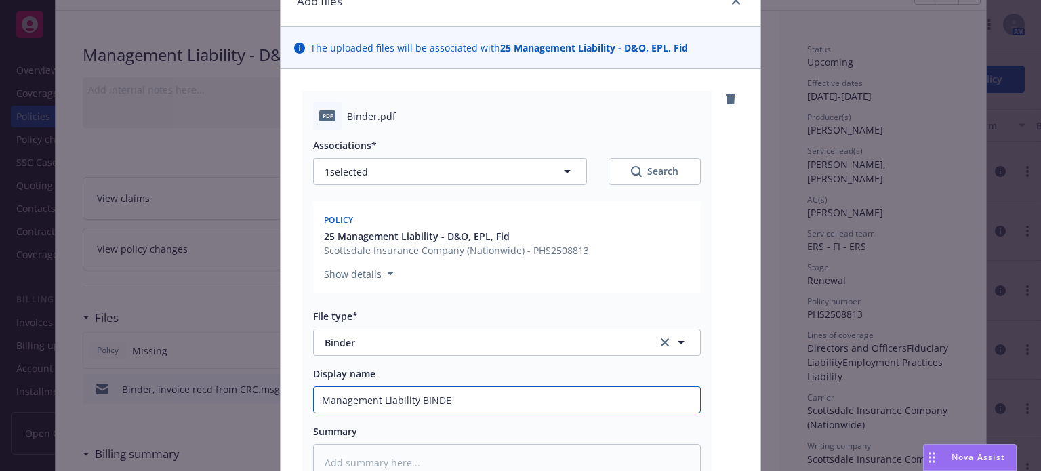
type textarea "x"
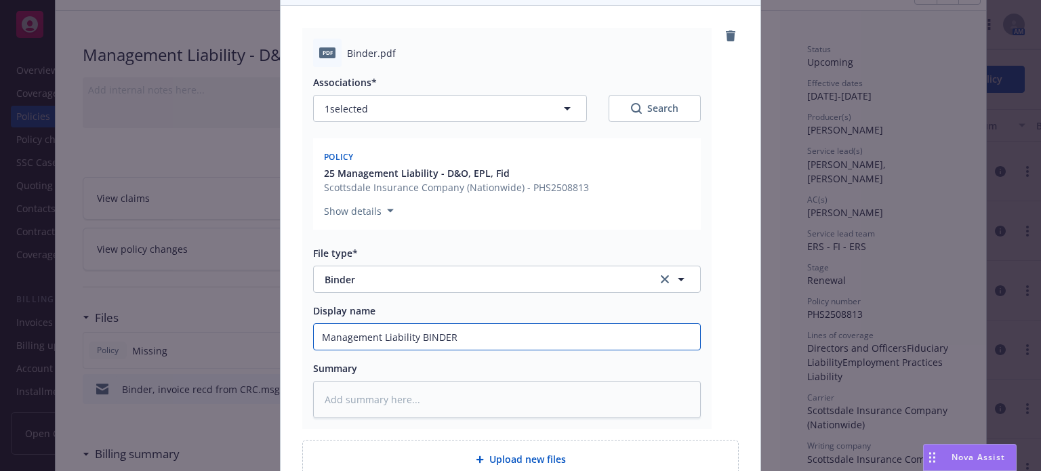
scroll to position [203, 0]
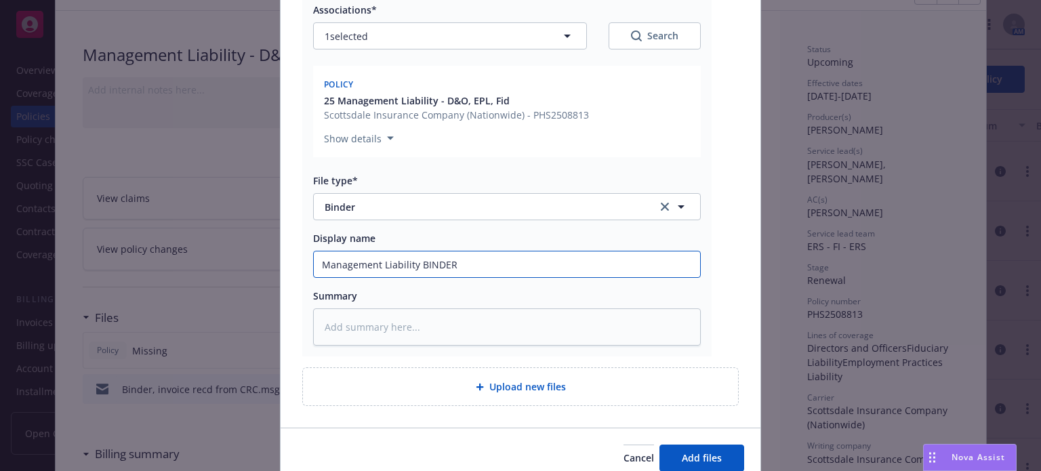
type input "Management Liability BINDER"
type textarea "x"
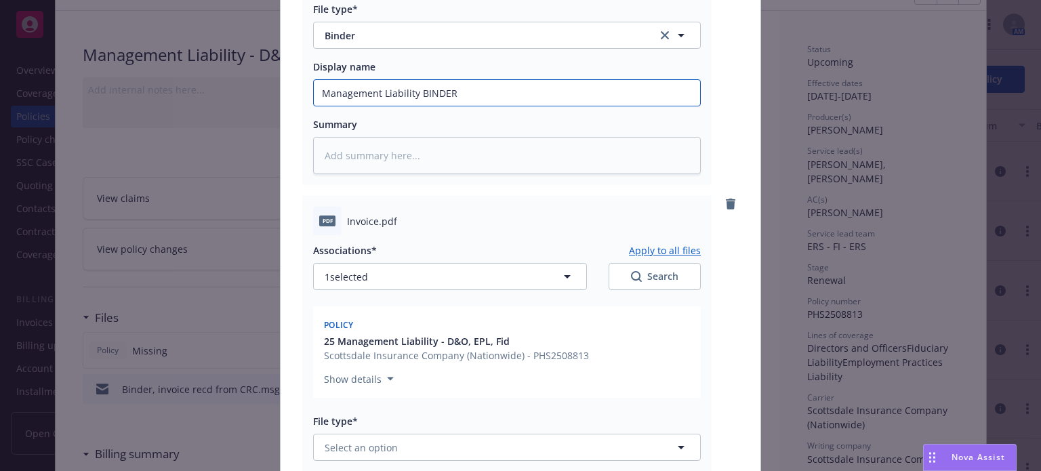
scroll to position [407, 0]
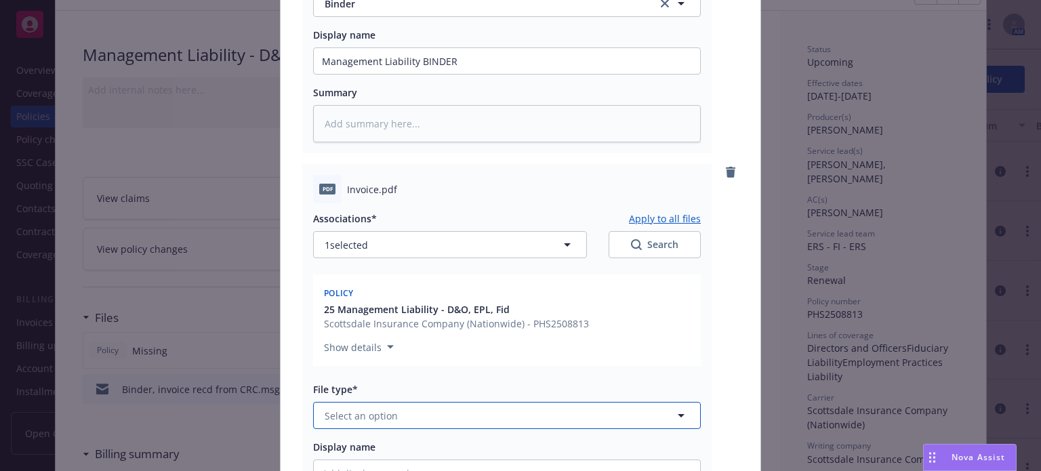
click at [355, 414] on span "Select an option" at bounding box center [361, 416] width 73 height 14
type input "invo"
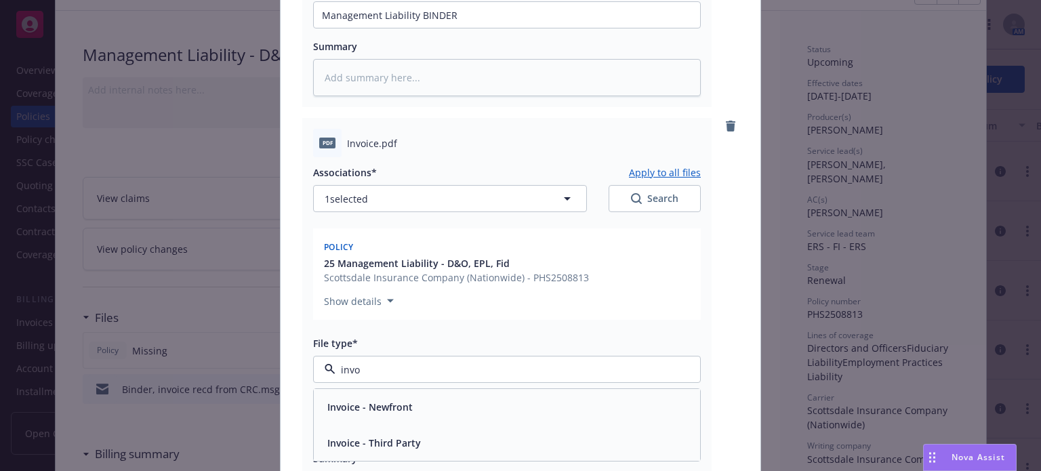
scroll to position [474, 0]
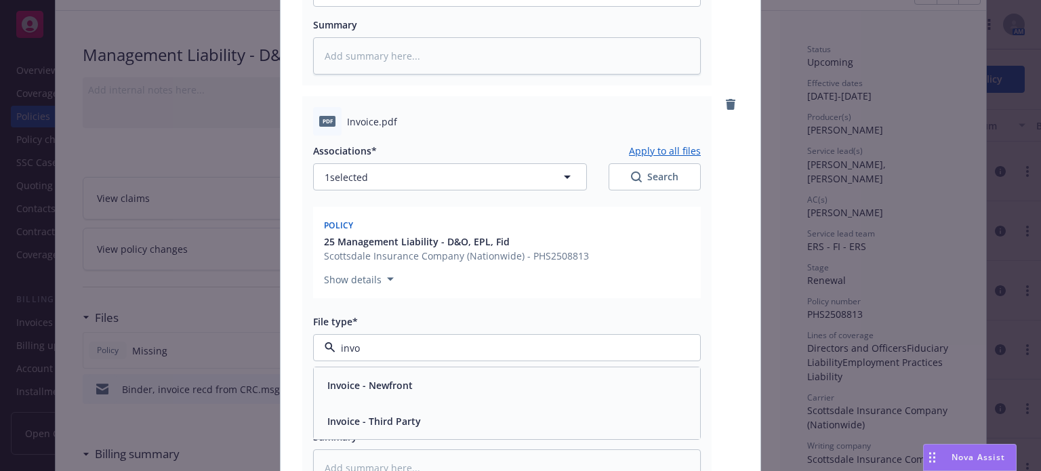
click at [359, 419] on span "Invoice - Third Party" at bounding box center [374, 421] width 94 height 14
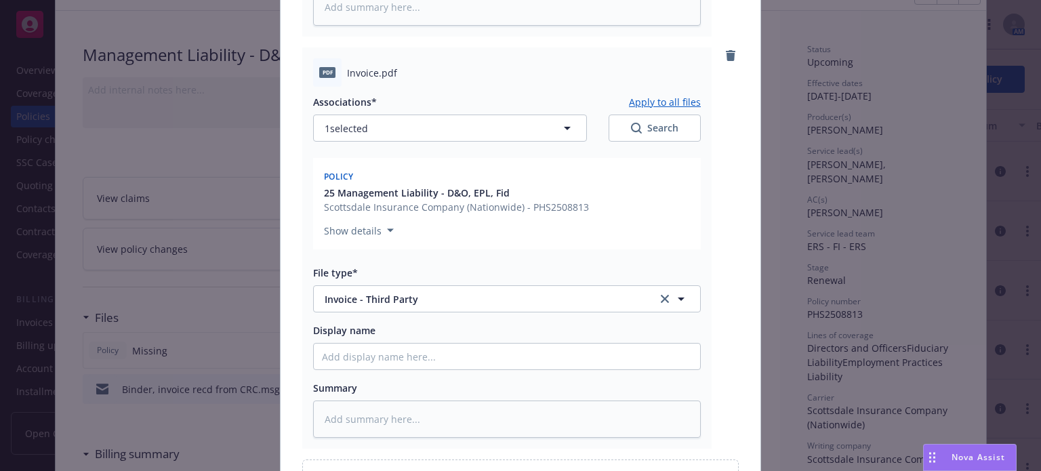
scroll to position [542, 0]
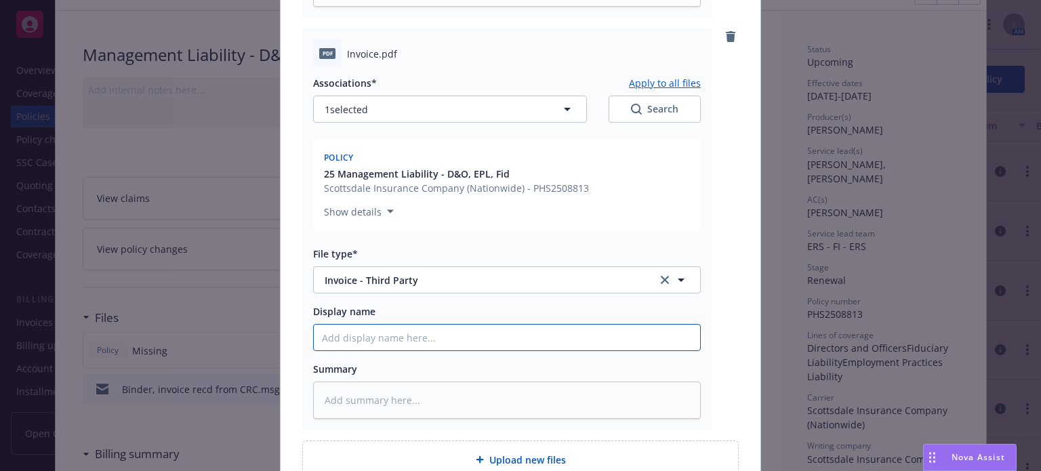
type textarea "x"
type input "C"
type textarea "x"
type input "CR"
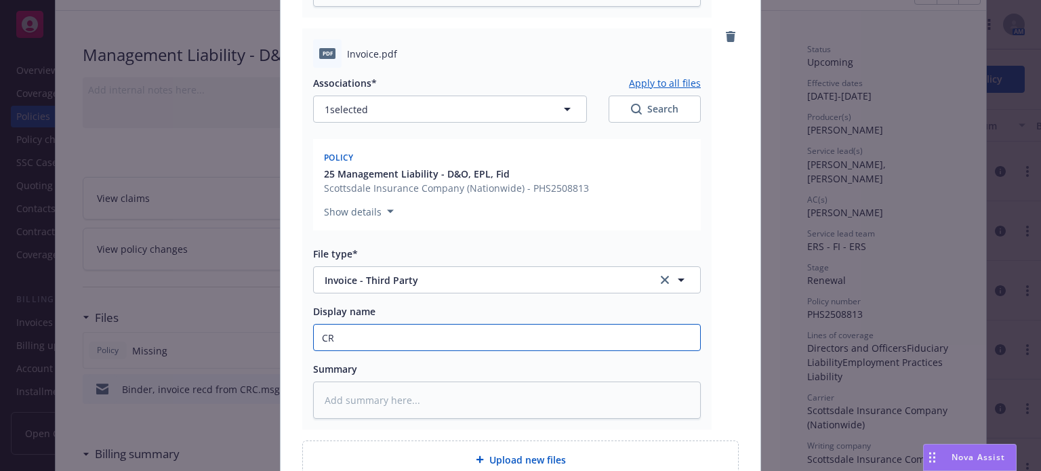
type textarea "x"
type input "CRC"
type textarea "x"
type input "CRC"
type textarea "x"
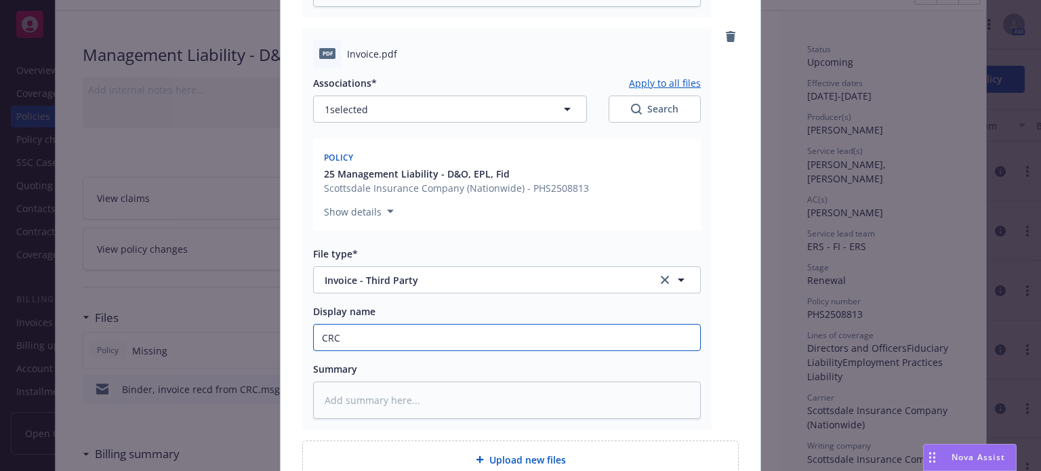
type input "CRC I"
type textarea "x"
type input "CRC In"
type textarea "x"
type input "CRC Inv"
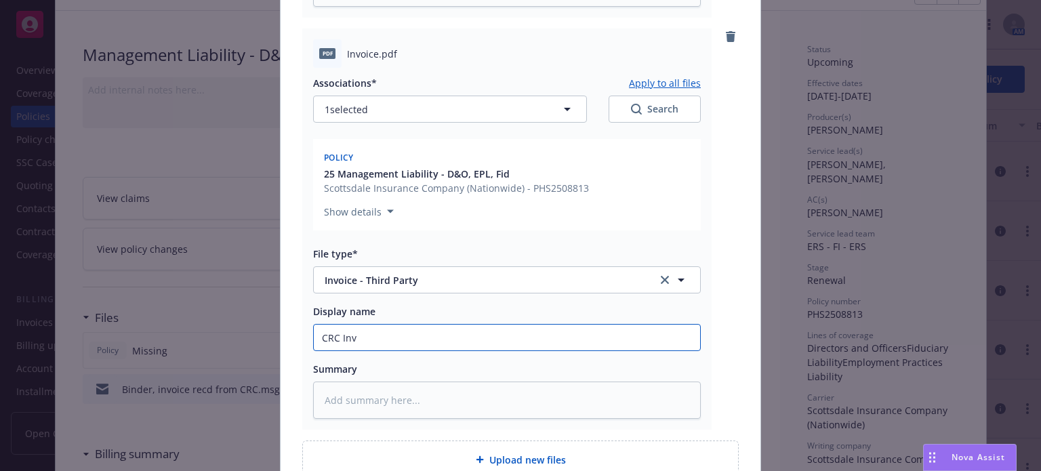
type textarea "x"
type input "CRC Invo"
type textarea "x"
type input "CRC Invoi"
type textarea "x"
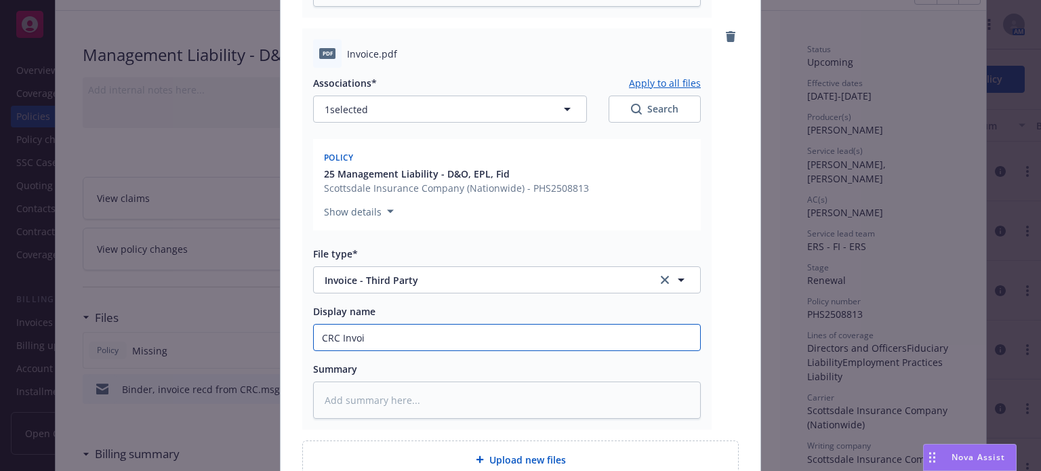
type input "CRC Invoic"
type textarea "x"
type input "CRC Invoice"
type textarea "x"
type input "CRC Invoice-"
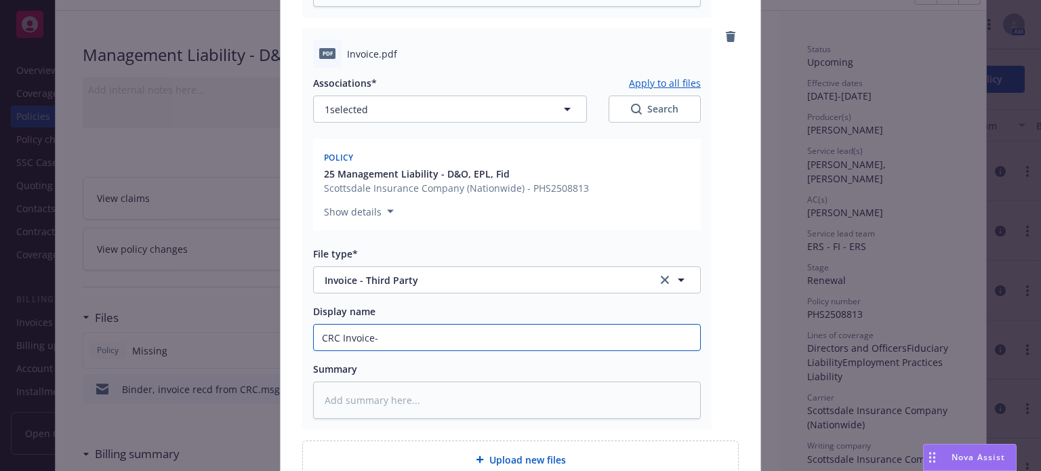
type textarea "x"
type input "CRC Invoice-M"
type textarea "x"
type input "CRC Invoice-Ma"
type textarea "x"
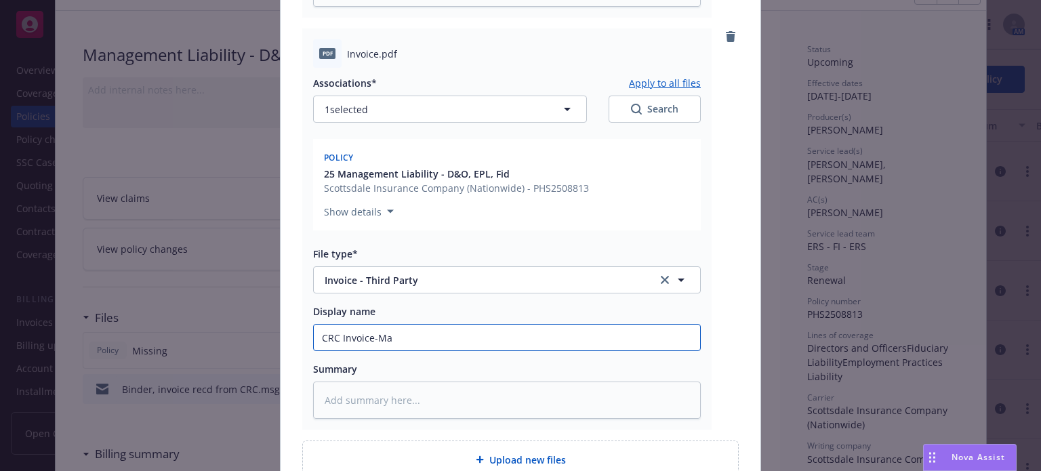
type input "CRC Invoice-Man"
type textarea "x"
type input "CRC Invoice-Mana"
type textarea "x"
type input "CRC Invoice-Manag"
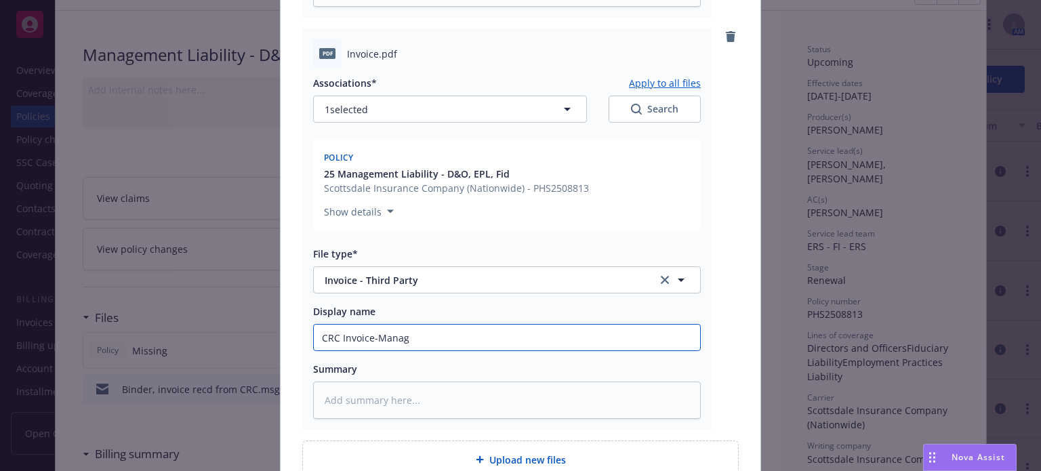
type textarea "x"
type input "CRC Invoice-Manage"
type textarea "x"
type input "CRC Invoice-[GEOGRAPHIC_DATA]"
type textarea "x"
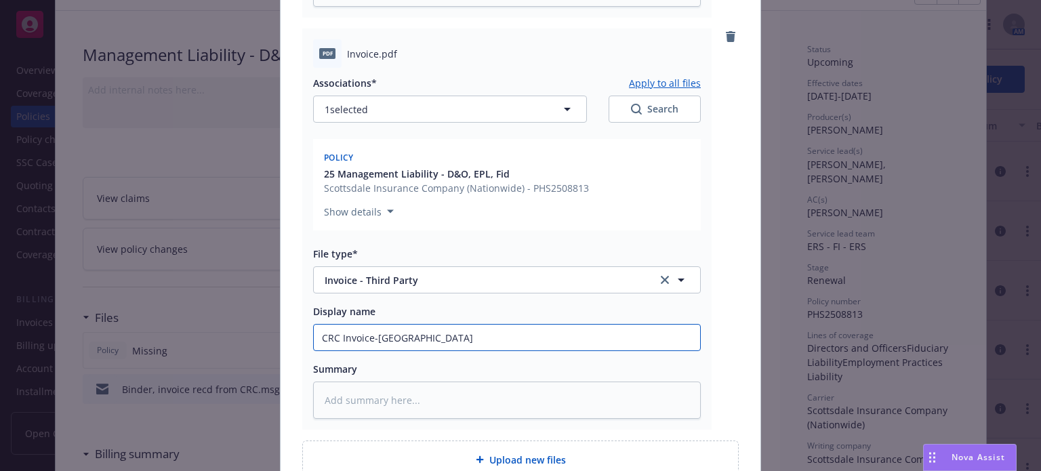
type input "CRC Invoice-Manageme"
type textarea "x"
type input "CRC Invoice-Management"
type textarea "x"
type input "CRC Invoice-Management"
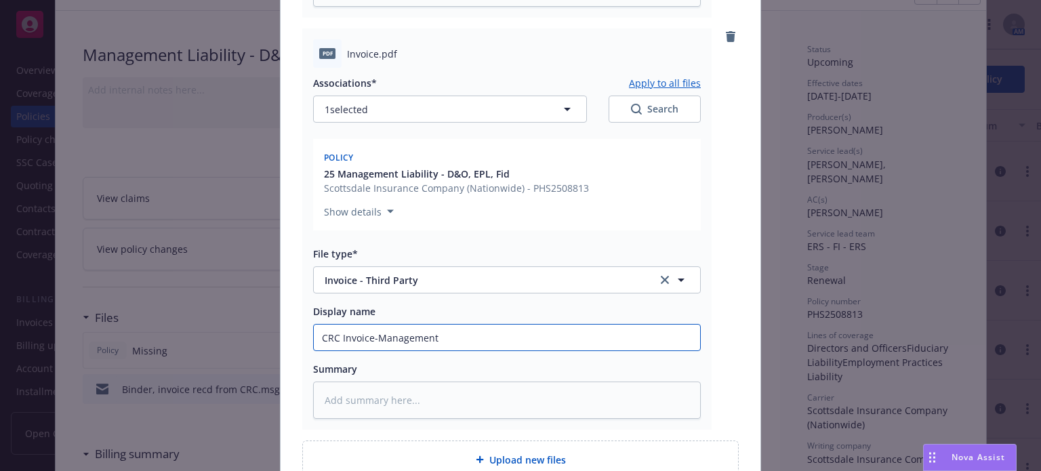
type textarea "x"
type input "CRC Invoice-Management L"
type textarea "x"
type input "CRC Invoice-Management Li"
type textarea "x"
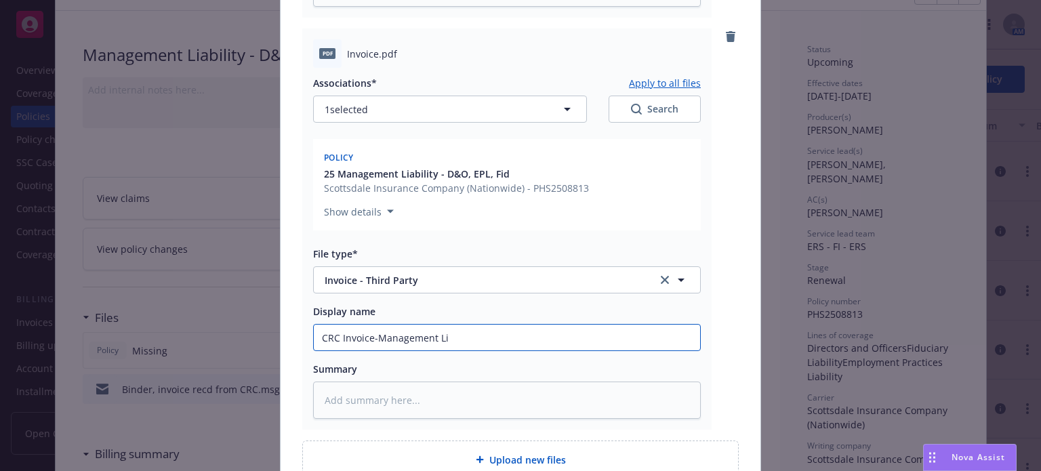
type input "CRC Invoice-Management Lia"
type textarea "x"
type input "CRC Invoice-Management Liab"
type textarea "x"
type input "CRC Invoice-Management Liabi"
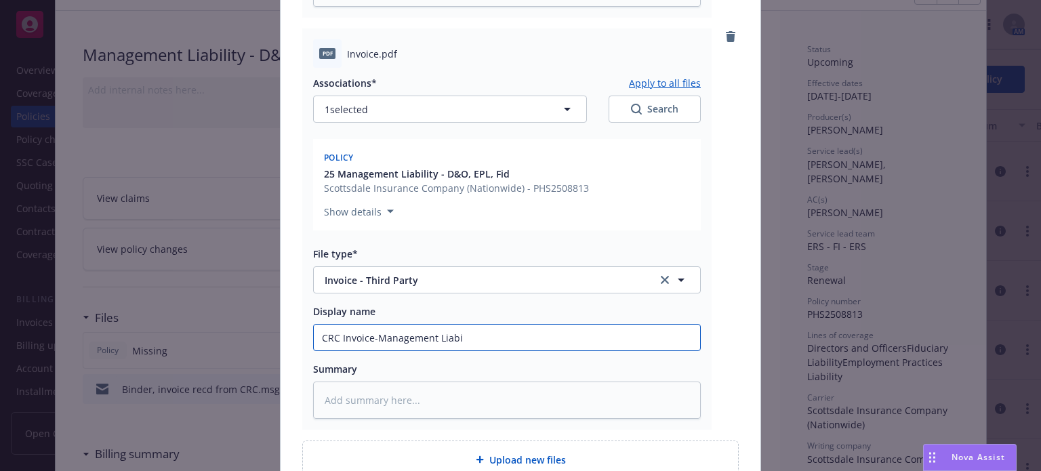
type textarea "x"
type input "CRC Invoice-Management Liabil"
type textarea "x"
type input "CRC Invoice-Management Liabili"
type textarea "x"
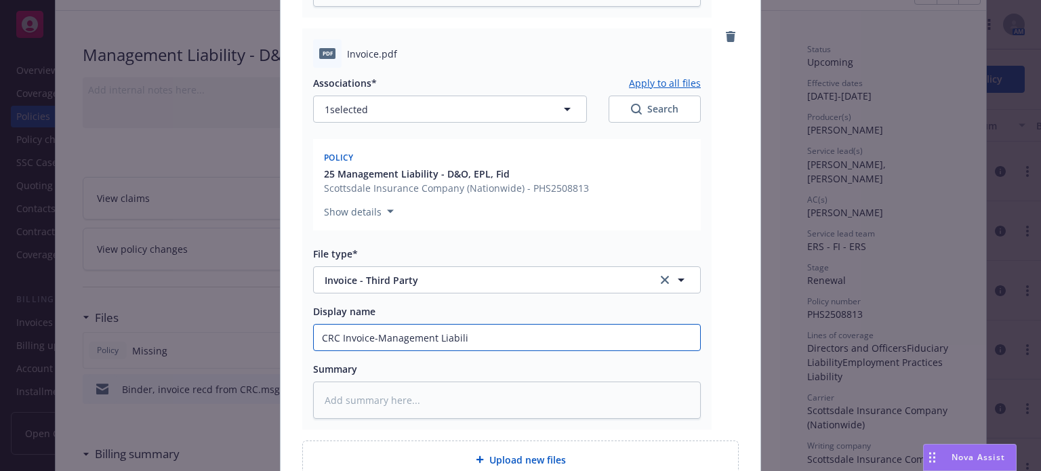
type input "CRC Invoice-Management Liabilit"
type textarea "x"
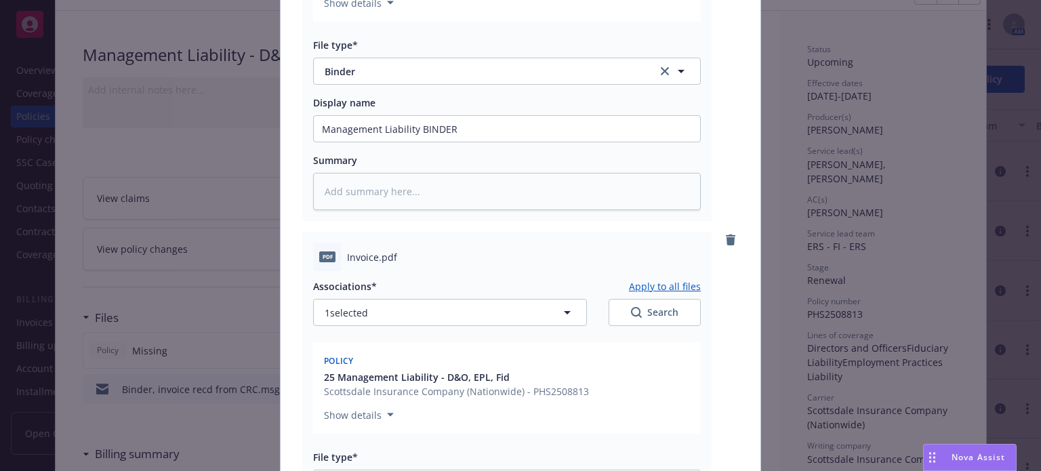
scroll to position [271, 0]
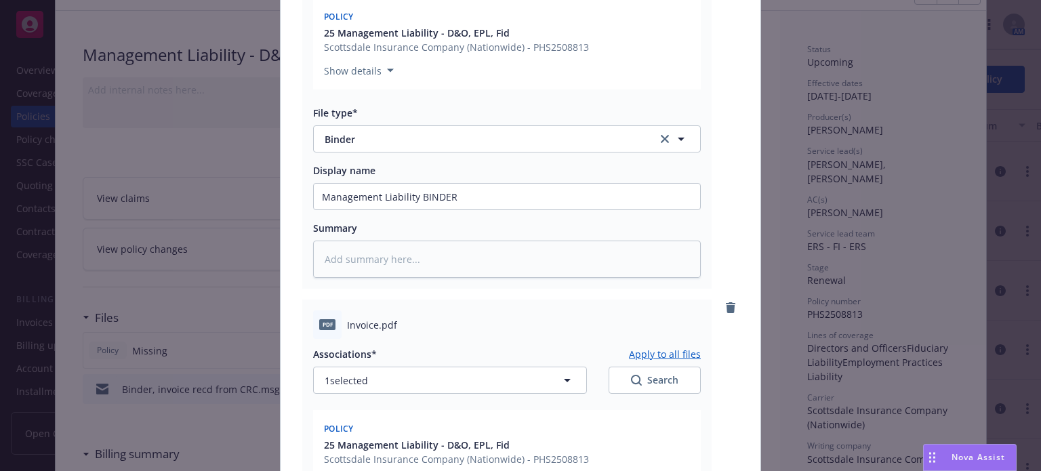
type input "CRC Invoice-Management Liability"
click at [490, 197] on input "Management Liability BINDER" at bounding box center [507, 197] width 386 height 26
type textarea "x"
type input "Management Liability BINDER-"
type textarea "x"
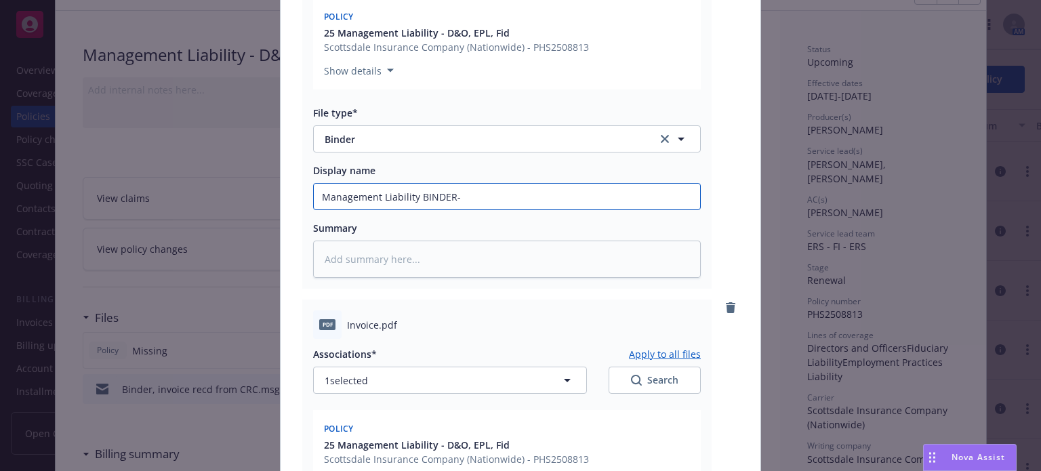
type input "Management Liability BINDER-S"
type textarea "x"
type input "Management Liability BINDER-Sc"
type textarea "x"
type input "Management Liability BINDER-Sco"
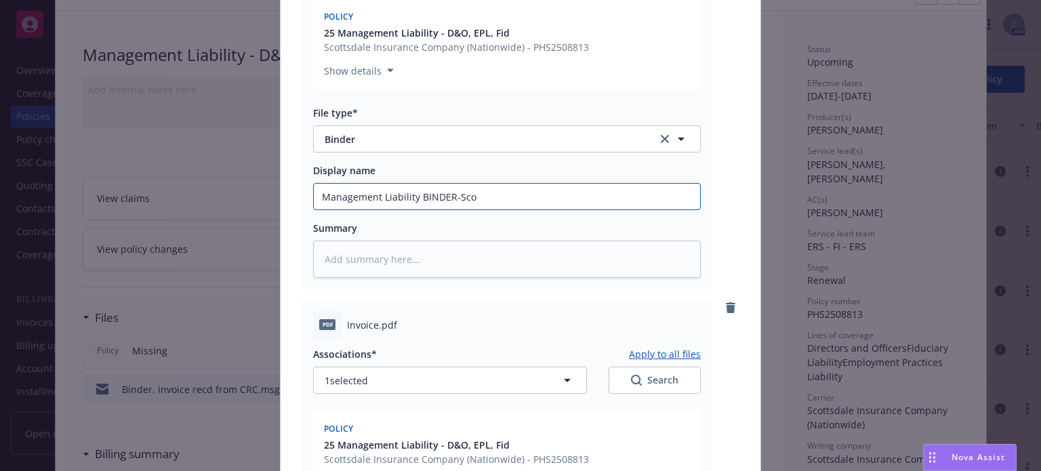
type textarea "x"
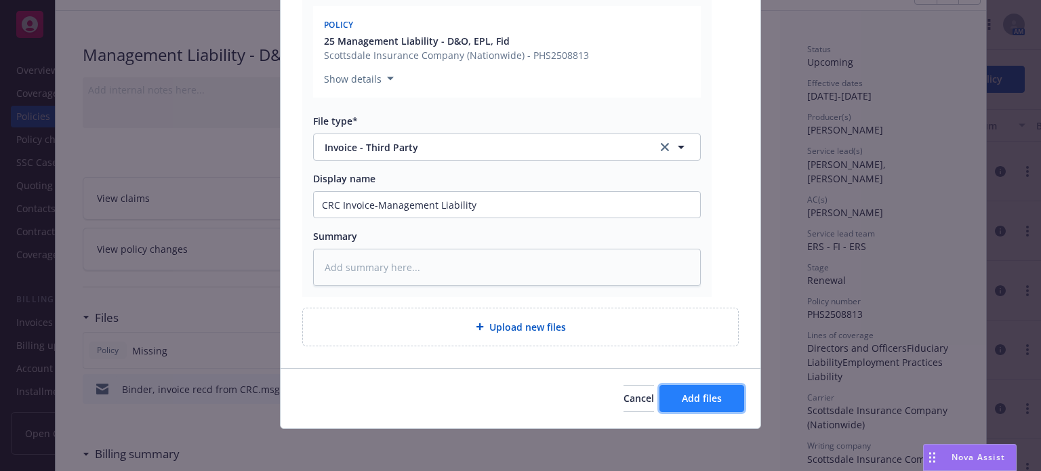
click at [692, 399] on span "Add files" at bounding box center [702, 398] width 40 height 13
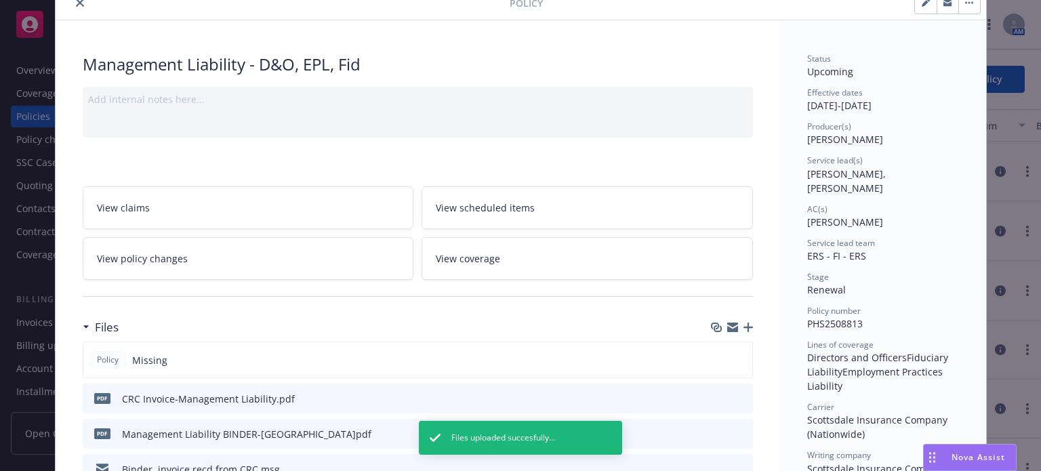
scroll to position [0, 0]
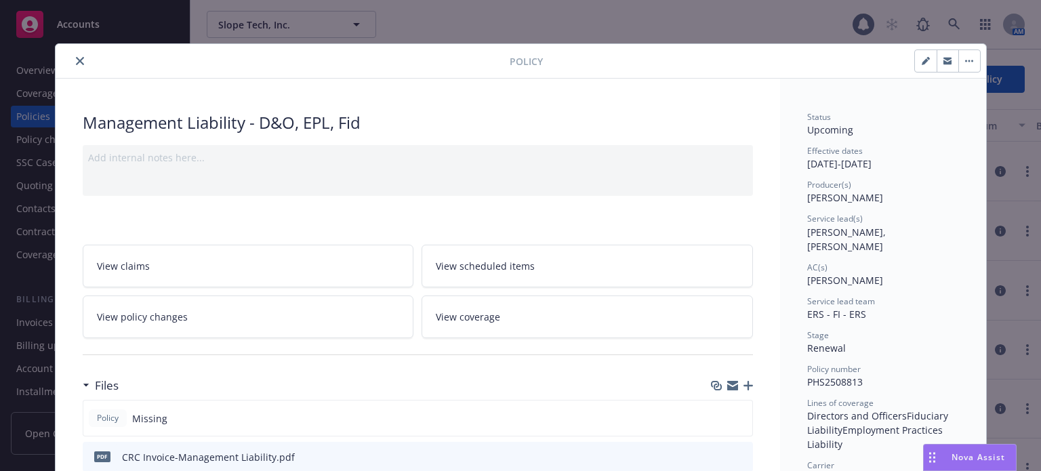
click at [76, 61] on icon "close" at bounding box center [80, 61] width 8 height 8
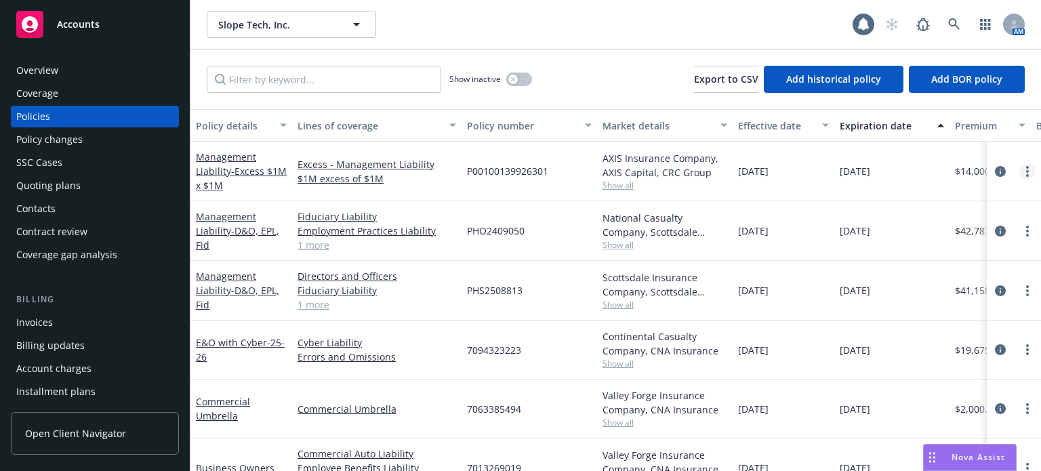
click at [1026, 166] on icon "more" at bounding box center [1027, 171] width 3 height 11
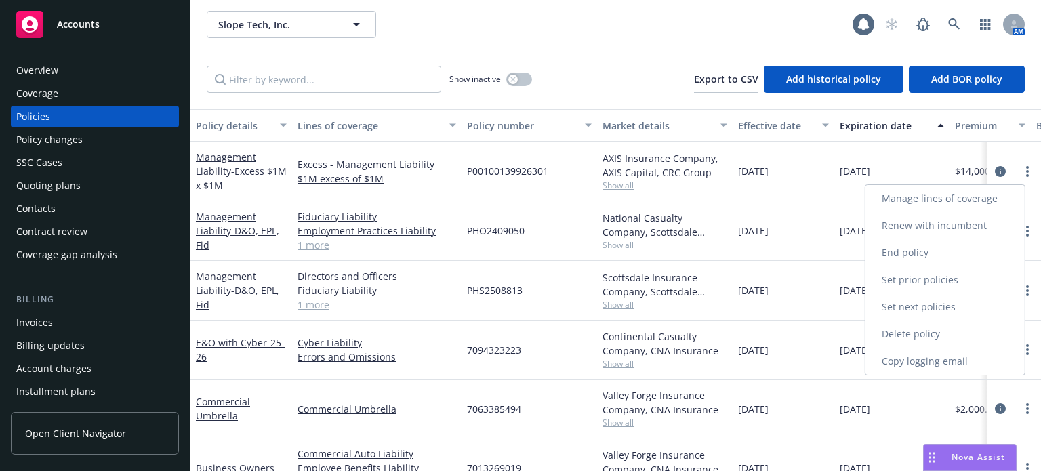
click at [922, 228] on link "Renew with incumbent" at bounding box center [944, 225] width 159 height 27
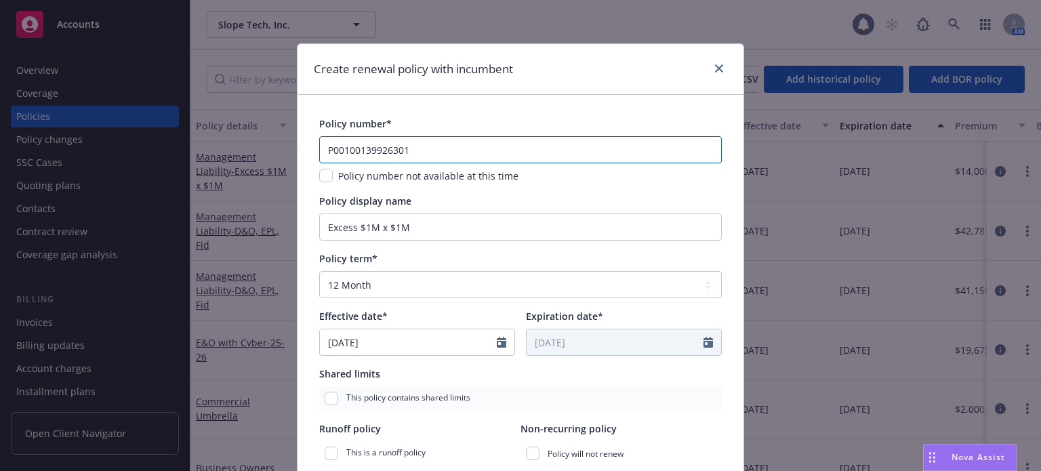
click at [329, 150] on input "P00100139926301" at bounding box center [520, 149] width 402 height 27
click at [348, 147] on input "P-00100139926301" at bounding box center [520, 149] width 402 height 27
click at [398, 149] on input "P-001-00139926301" at bounding box center [520, 149] width 402 height 27
click at [472, 143] on input "P-001-001399263-01" at bounding box center [520, 149] width 402 height 27
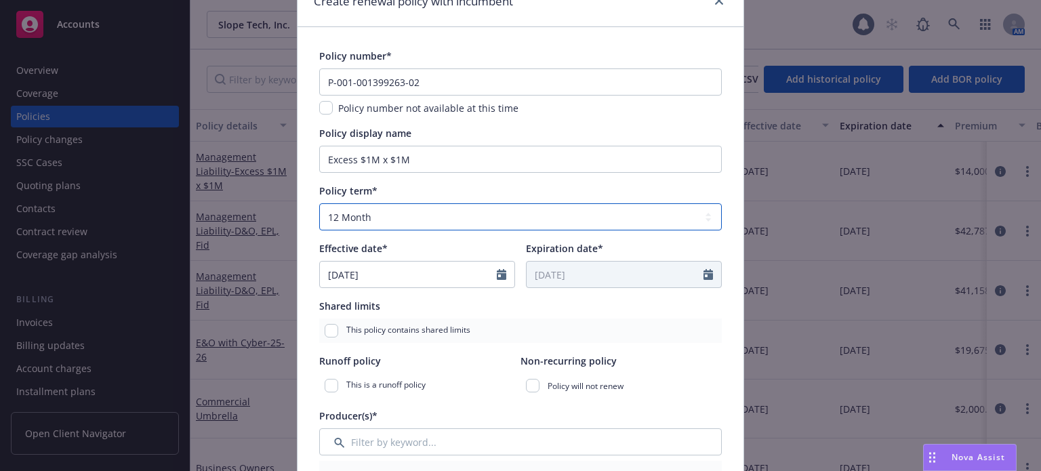
click at [358, 222] on select "Select policy term 12 Month 6 Month 4 Month 3 Month 2 Month 1 Month 36 Month (3…" at bounding box center [520, 216] width 402 height 27
click at [319, 203] on select "Select policy term 12 Month 6 Month 4 Month 3 Month 2 Month 1 Month 36 Month (3…" at bounding box center [520, 216] width 402 height 27
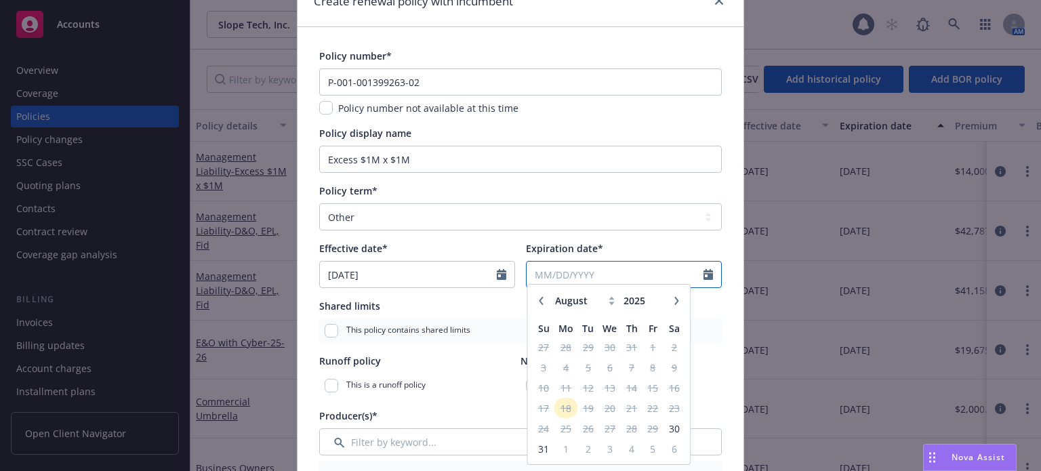
click at [568, 274] on input "Expiration date*" at bounding box center [614, 275] width 177 height 26
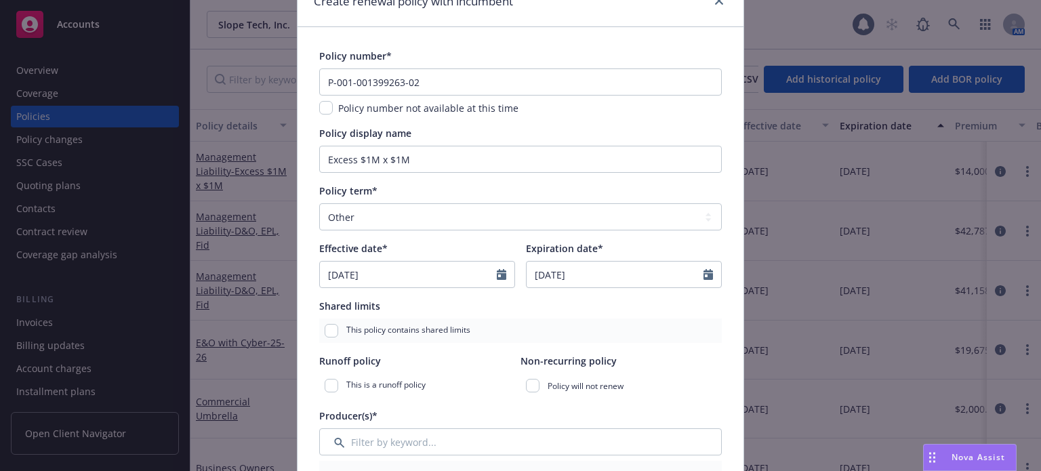
click at [623, 244] on div "Expiration date*" at bounding box center [624, 248] width 196 height 14
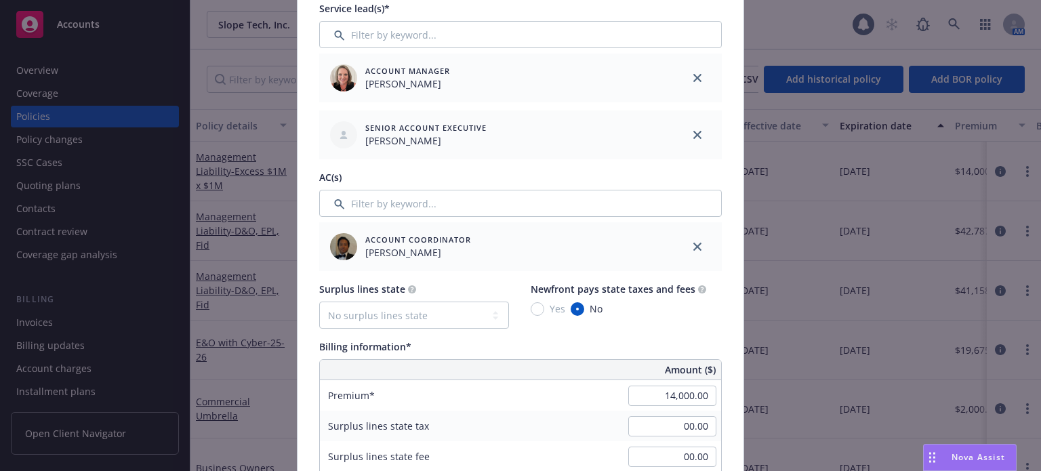
scroll to position [678, 0]
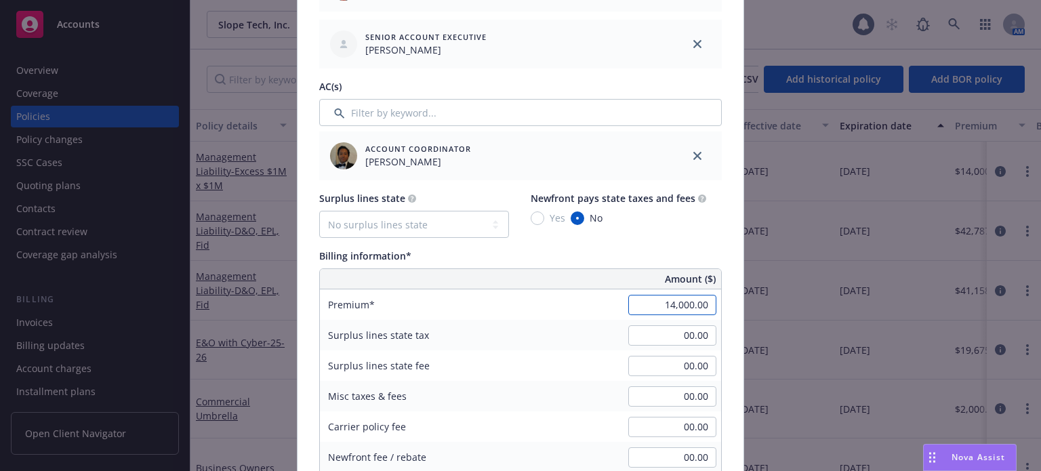
click at [653, 305] on input "14,000.00" at bounding box center [672, 305] width 88 height 20
click at [543, 325] on div "Surplus lines state tax 00.00" at bounding box center [520, 335] width 401 height 30
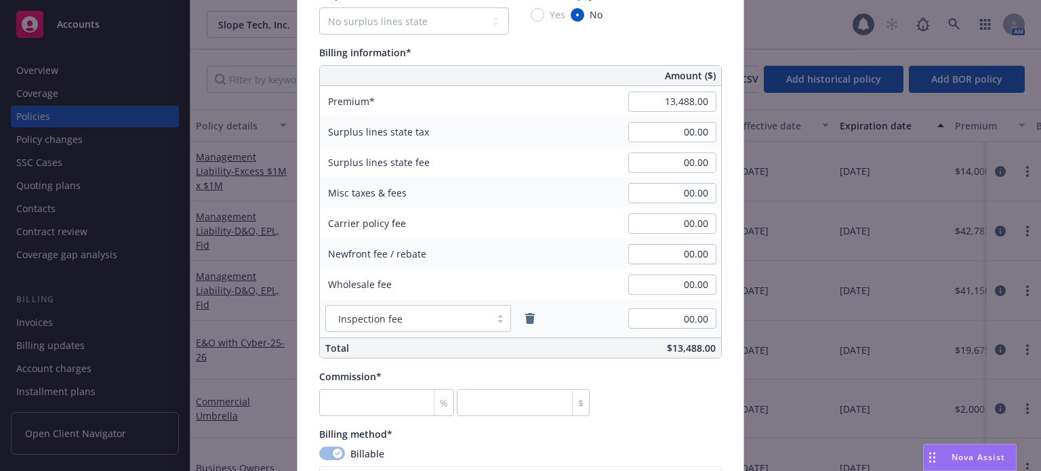
scroll to position [949, 0]
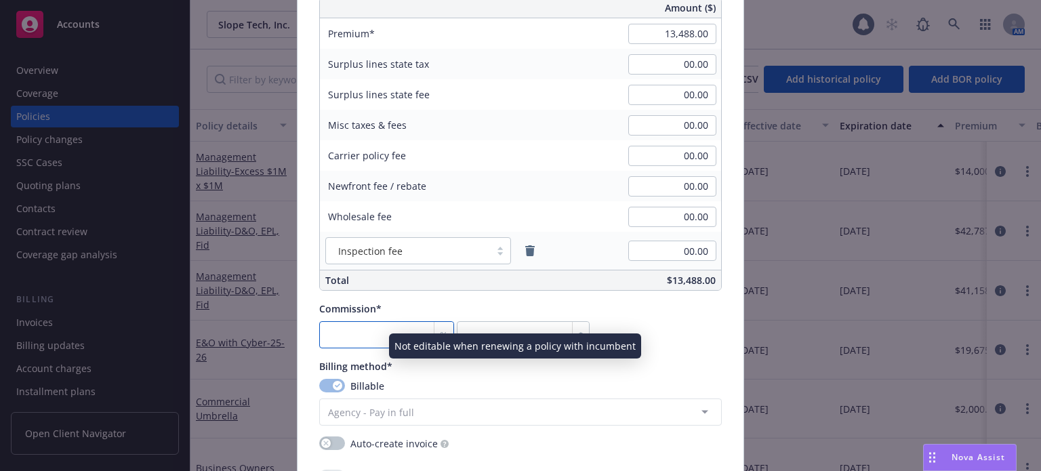
click at [370, 335] on input "number" at bounding box center [386, 334] width 135 height 27
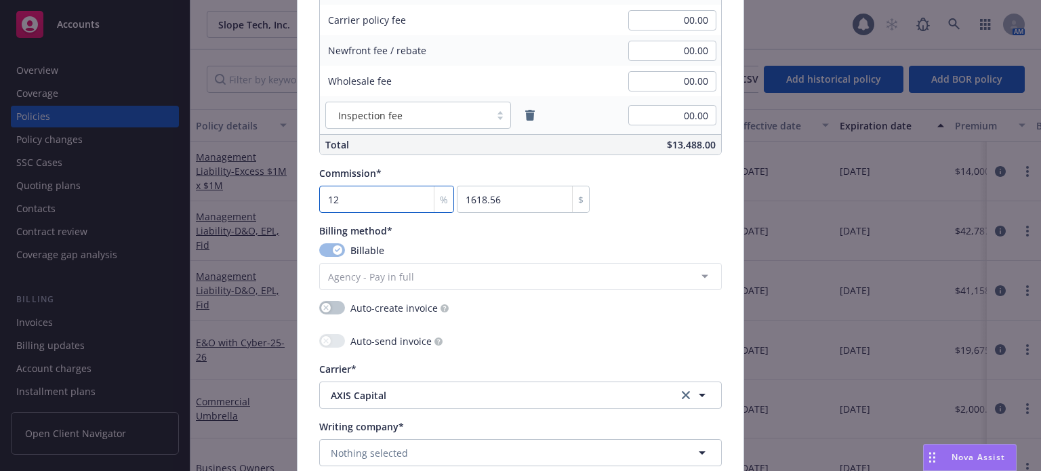
scroll to position [1152, 0]
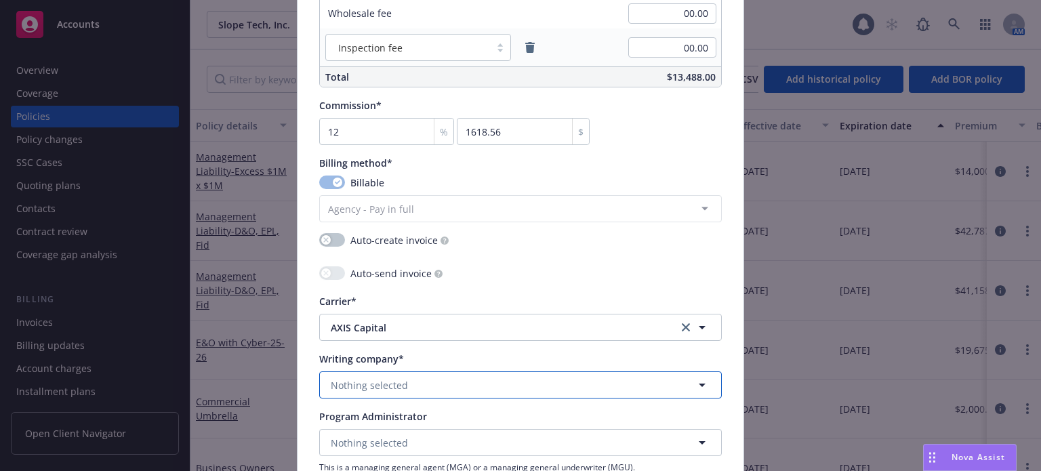
click at [351, 387] on span "Nothing selected" at bounding box center [369, 385] width 77 height 14
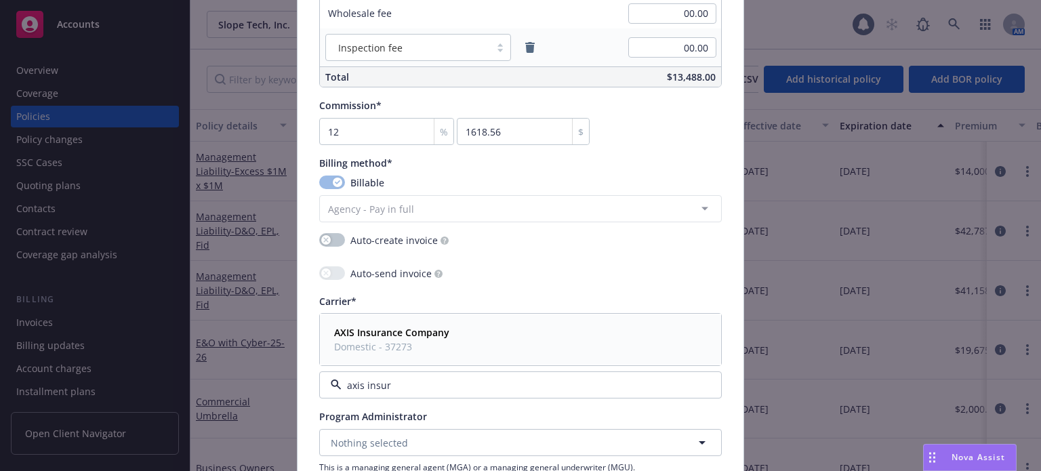
click at [378, 333] on strong "AXIS Insurance Company" at bounding box center [391, 332] width 115 height 13
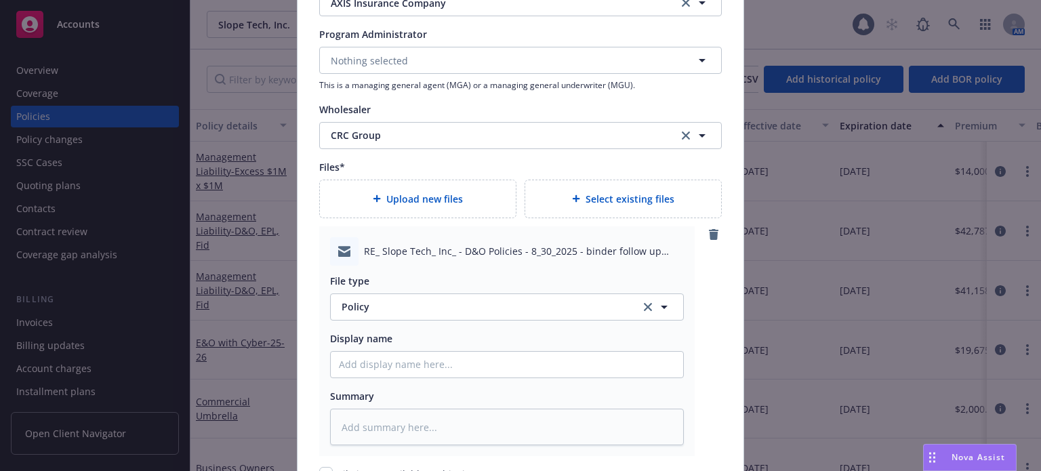
scroll to position [1558, 0]
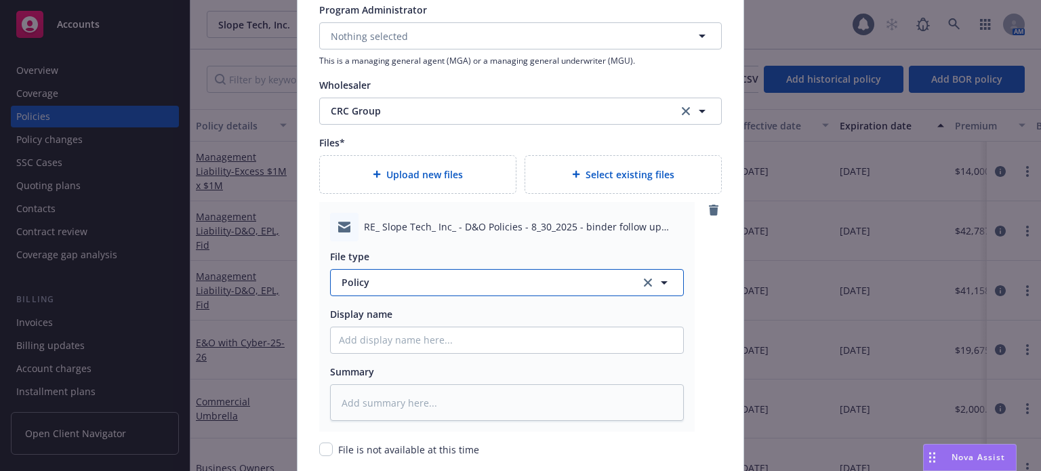
click at [360, 284] on span "Policy" at bounding box center [482, 282] width 283 height 14
click at [385, 318] on div "Email" at bounding box center [507, 320] width 336 height 20
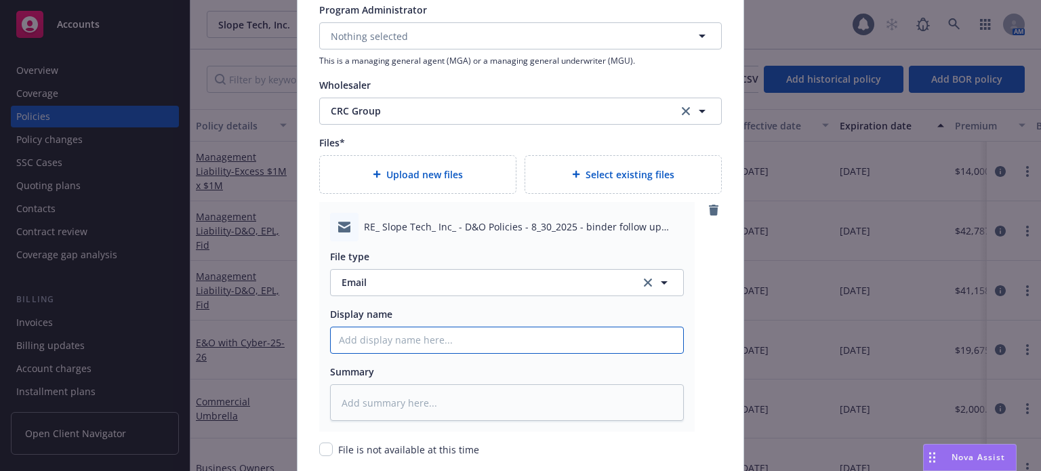
click at [377, 339] on input "Policy display name" at bounding box center [507, 340] width 352 height 26
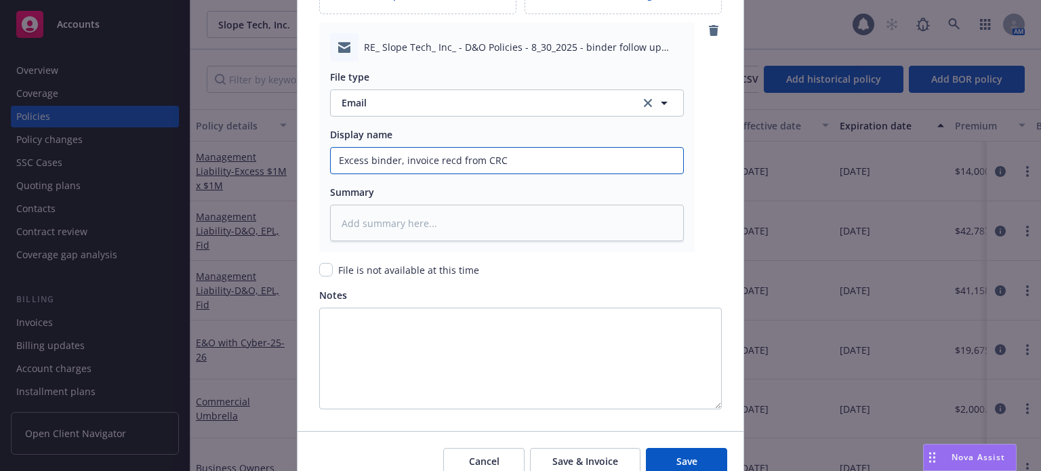
scroll to position [1800, 0]
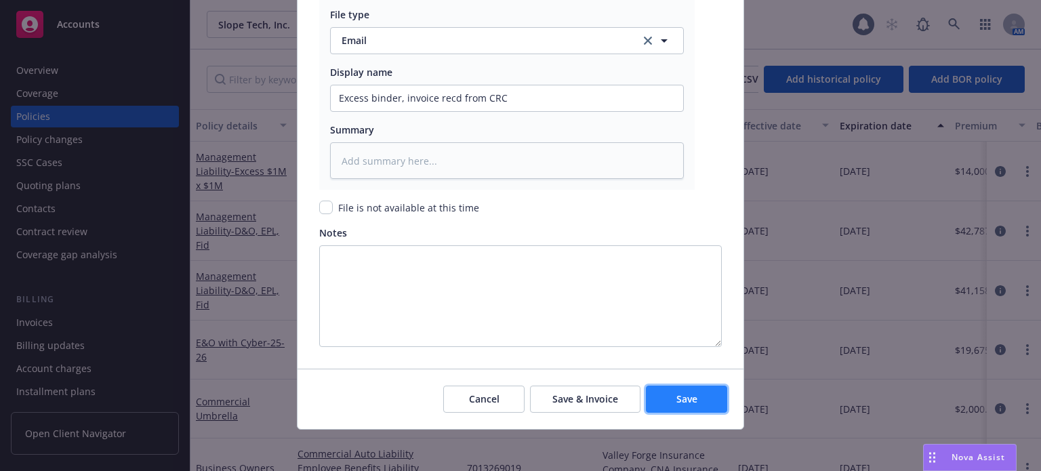
click at [678, 398] on span "Save" at bounding box center [686, 398] width 21 height 13
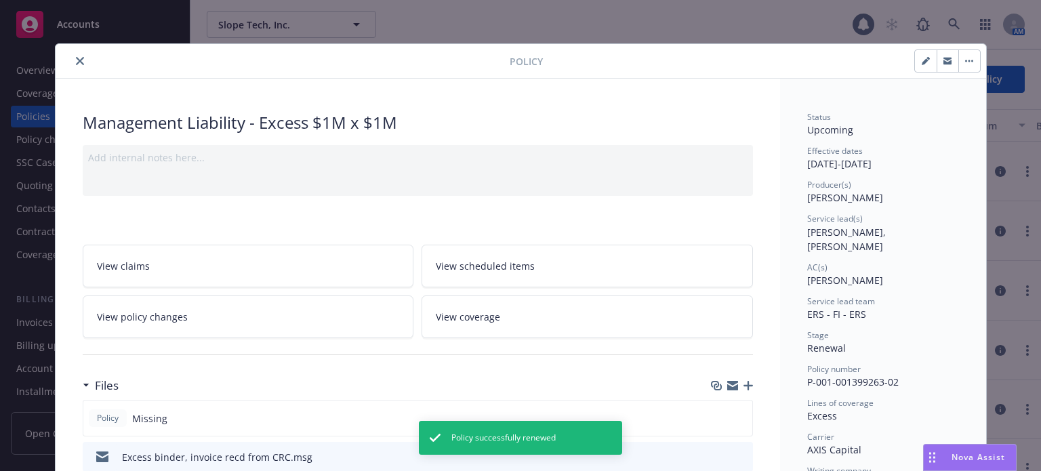
click at [743, 383] on icon "button" at bounding box center [747, 385] width 9 height 9
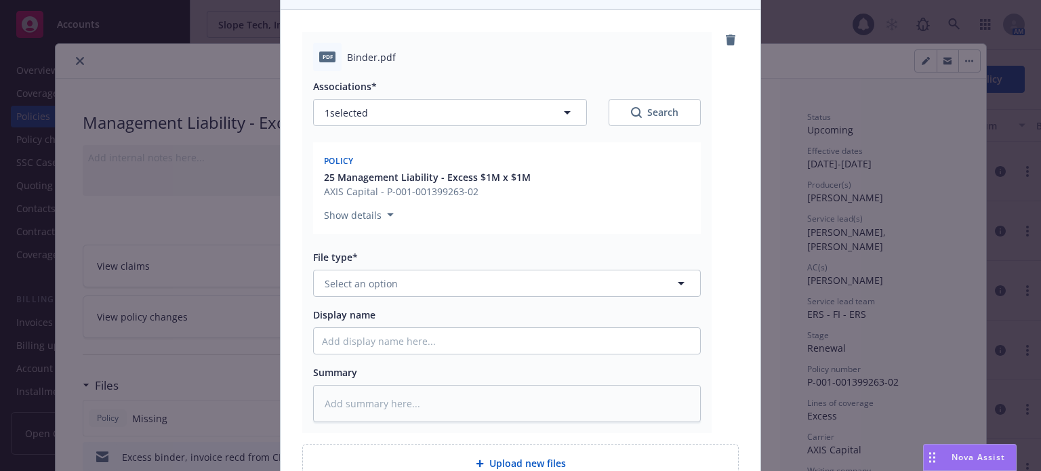
scroll to position [136, 0]
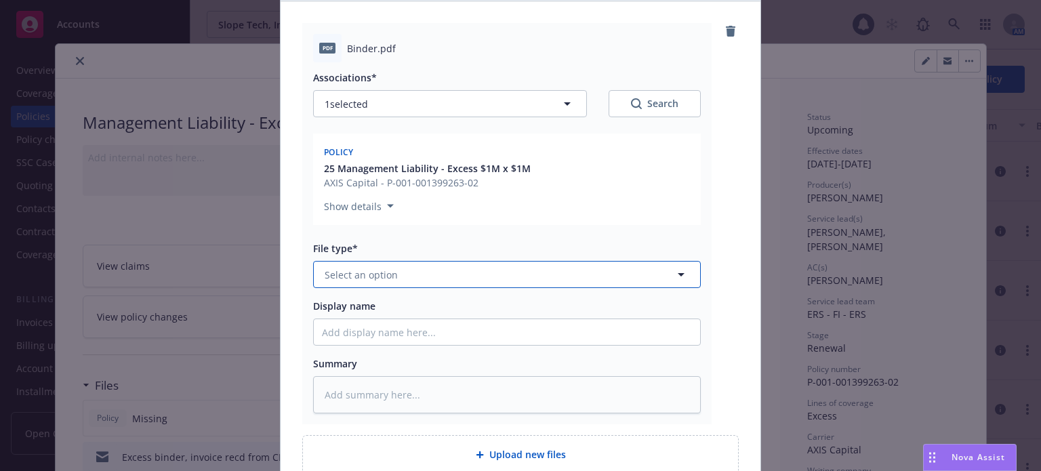
click at [384, 266] on button "Select an option" at bounding box center [507, 274] width 388 height 27
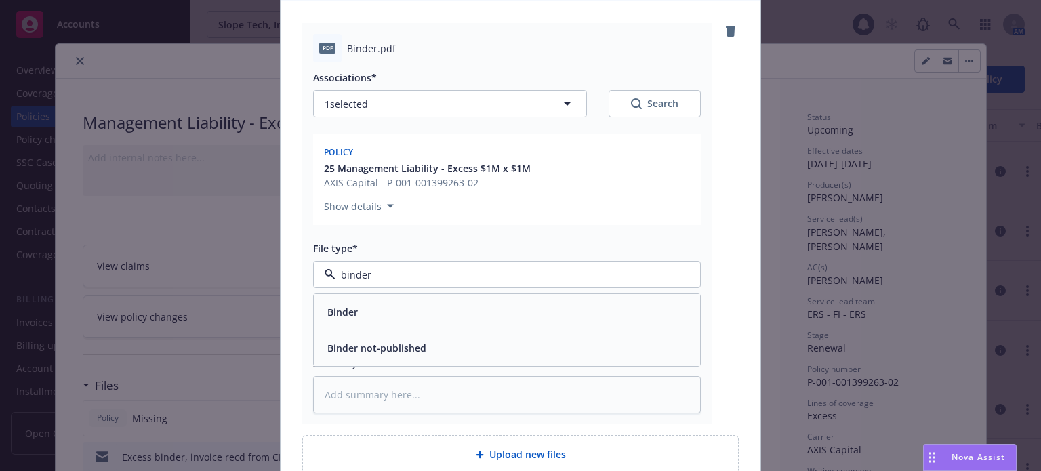
click at [358, 297] on div "Binder" at bounding box center [507, 312] width 386 height 36
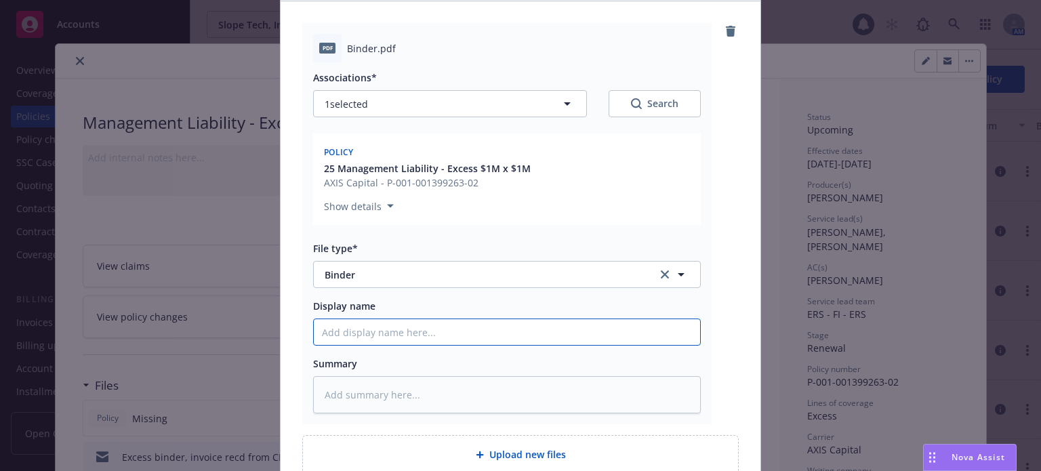
click at [361, 322] on input "Display name" at bounding box center [507, 332] width 386 height 26
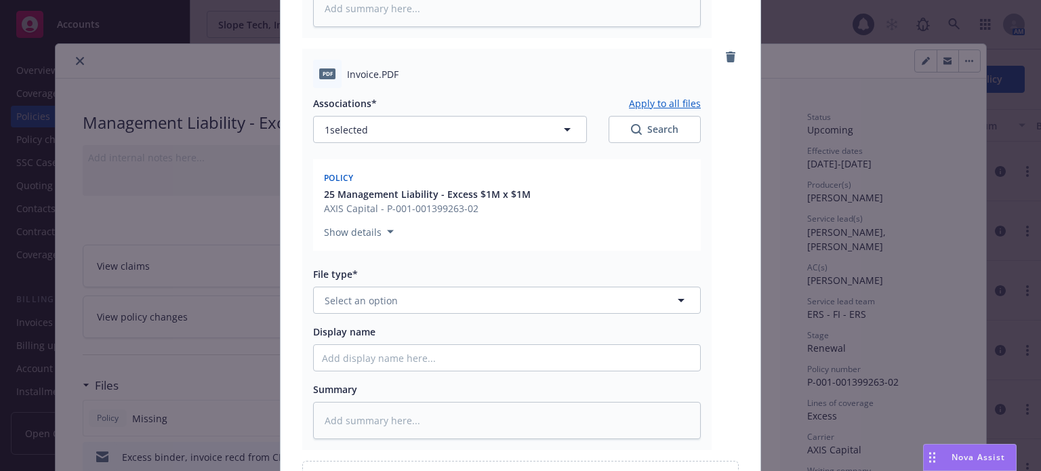
scroll to position [534, 0]
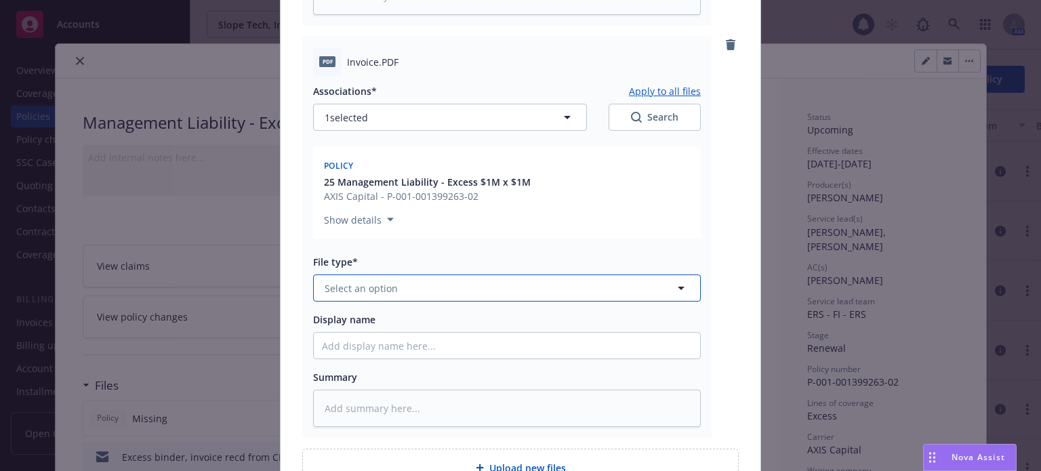
click at [404, 286] on button "Select an option" at bounding box center [507, 287] width 388 height 27
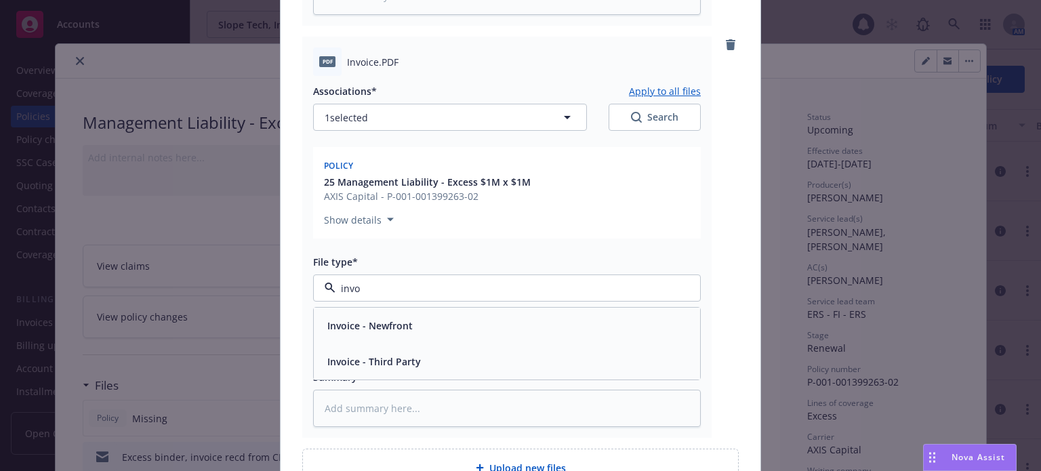
click at [420, 352] on div "Invoice - Third Party" at bounding box center [507, 362] width 370 height 20
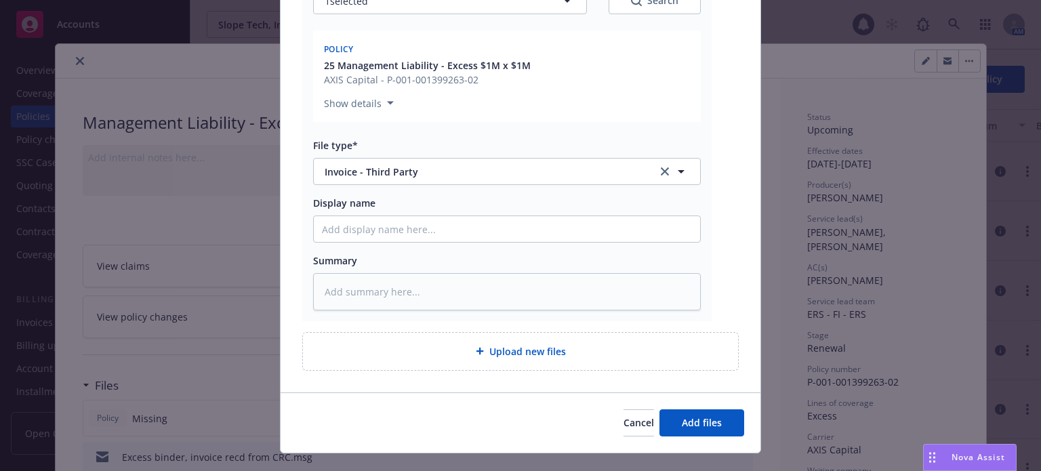
scroll to position [675, 0]
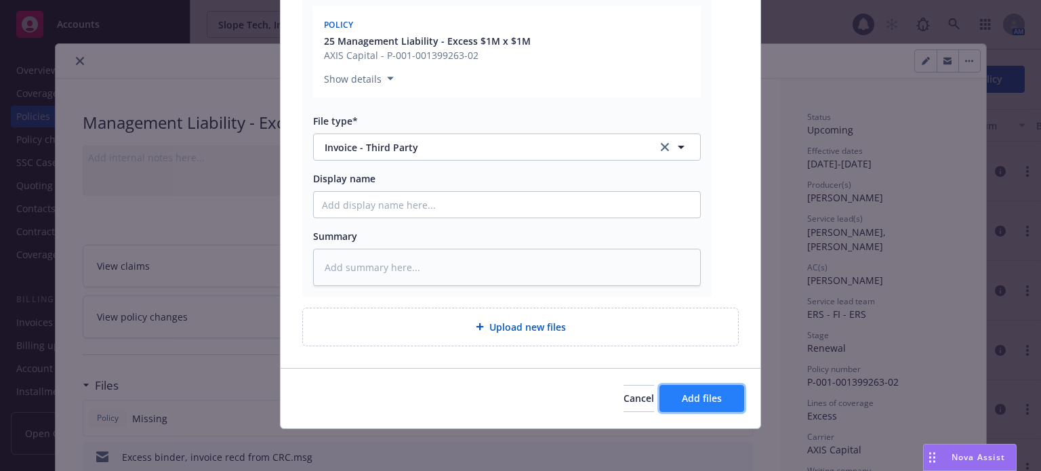
click at [710, 395] on span "Add files" at bounding box center [702, 398] width 40 height 13
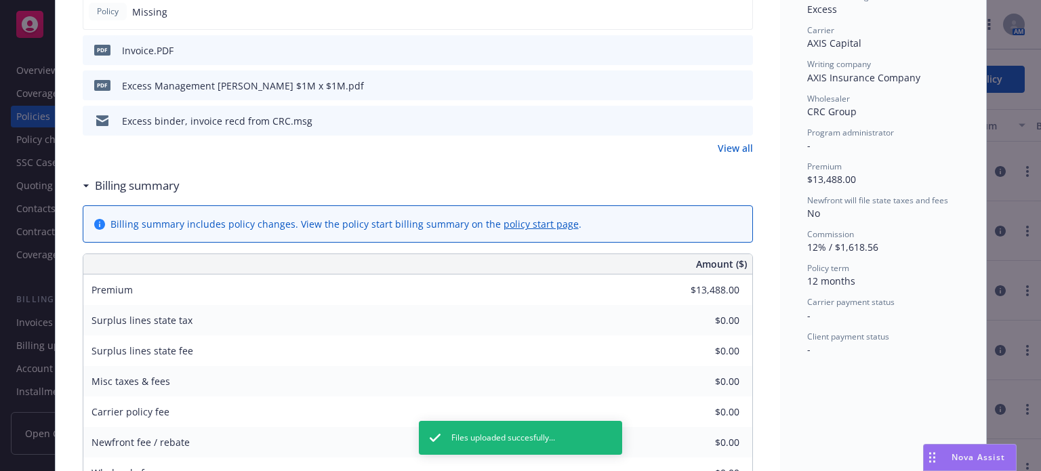
scroll to position [0, 0]
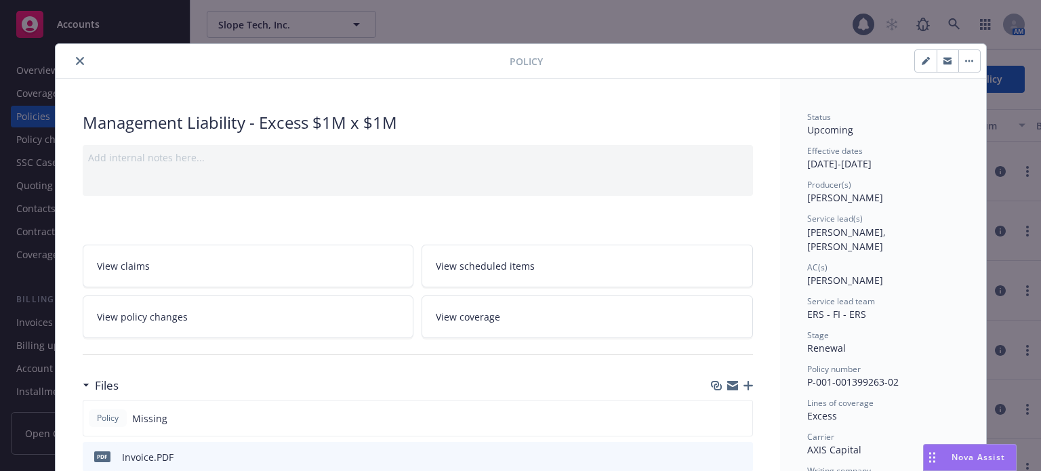
click at [72, 59] on button "close" at bounding box center [80, 61] width 16 height 16
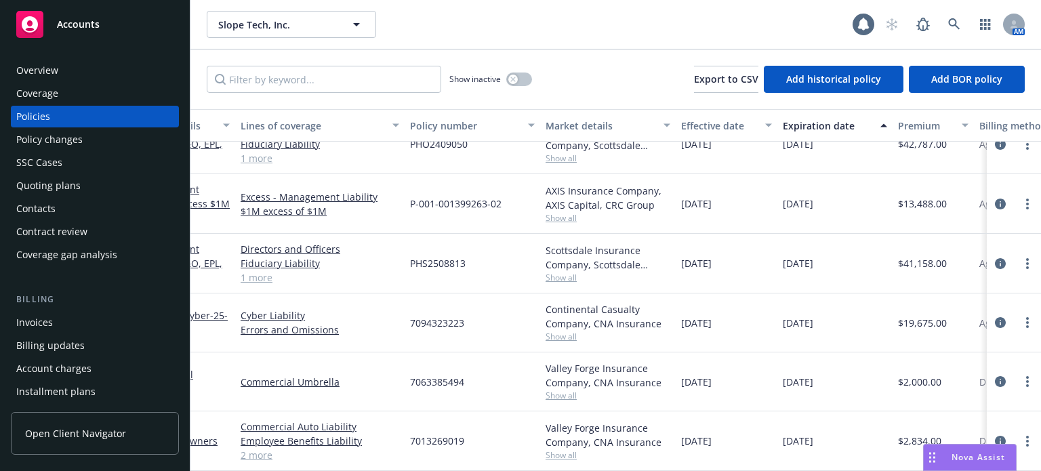
scroll to position [96, 0]
